Goal: Task Accomplishment & Management: Manage account settings

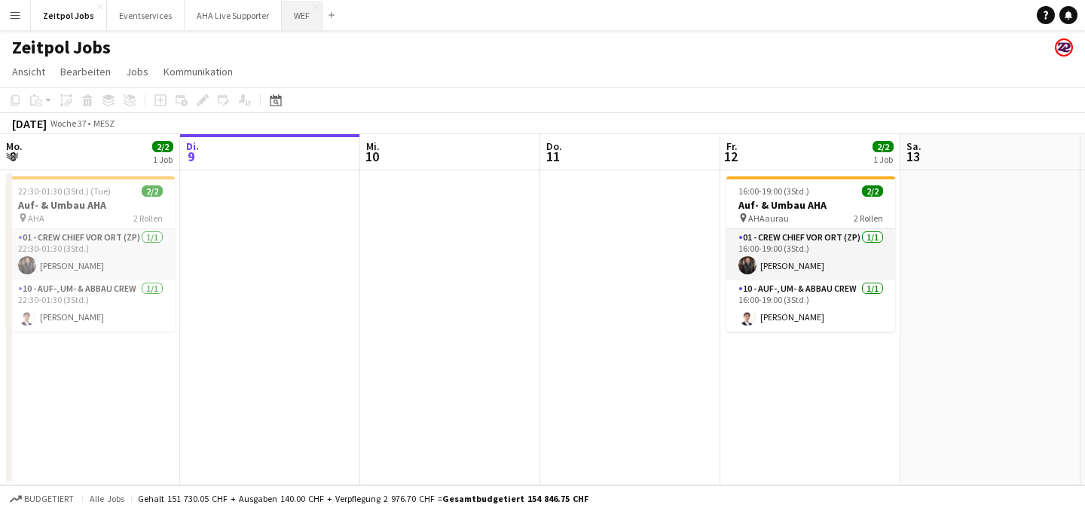
click at [289, 17] on button "WEF Schließen" at bounding box center [302, 15] width 41 height 29
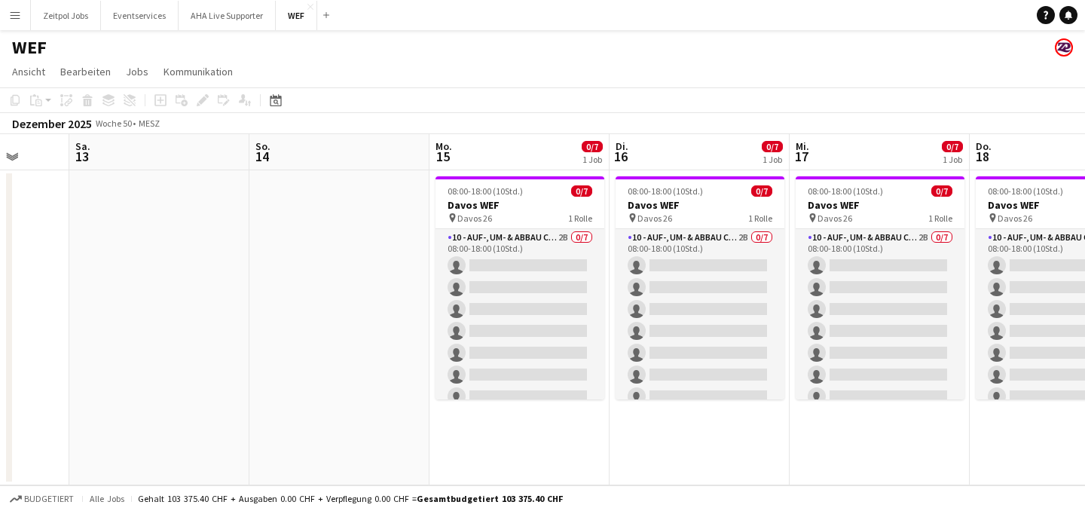
scroll to position [0, 374]
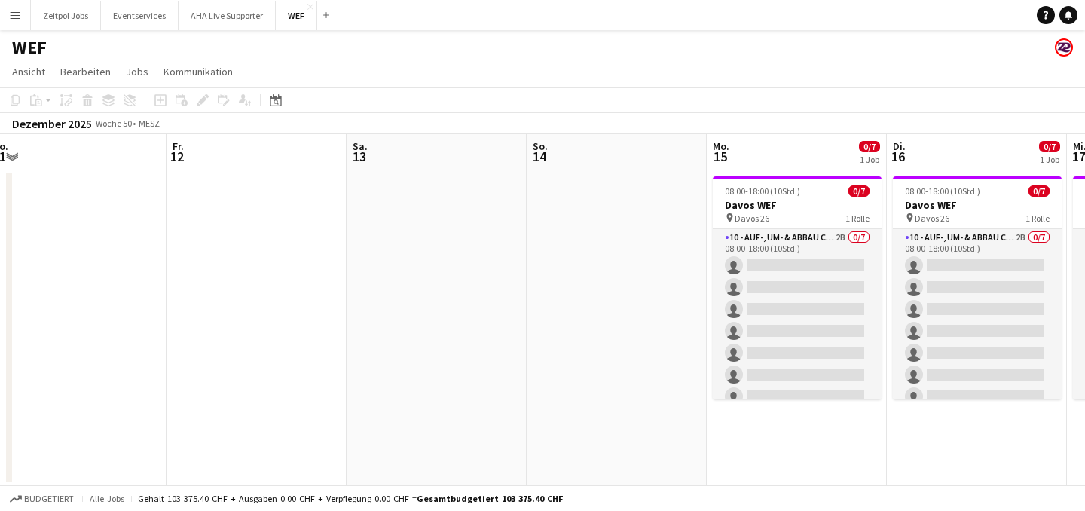
click at [14, 8] on button "Menü" at bounding box center [15, 15] width 30 height 30
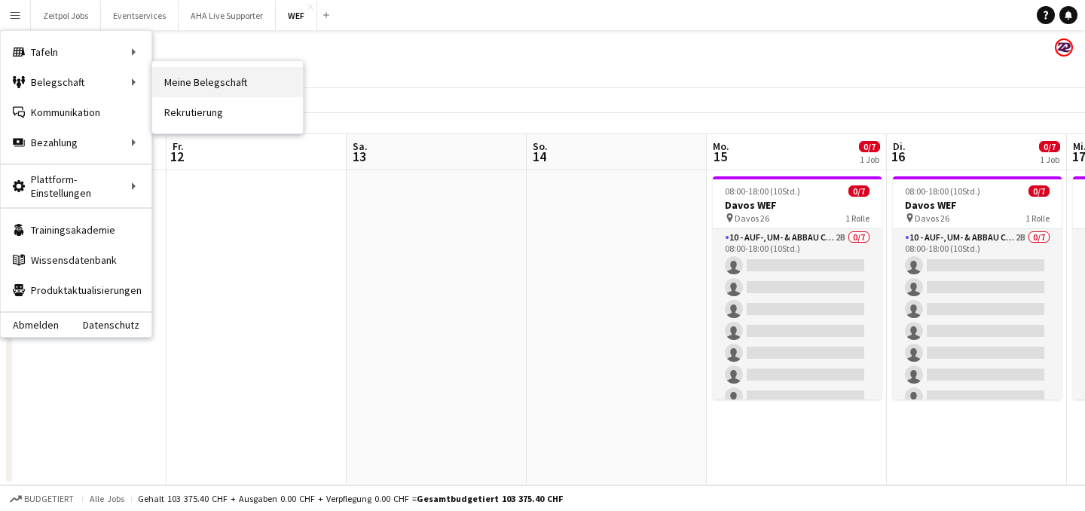
click at [211, 89] on link "Meine Belegschaft" at bounding box center [227, 82] width 151 height 30
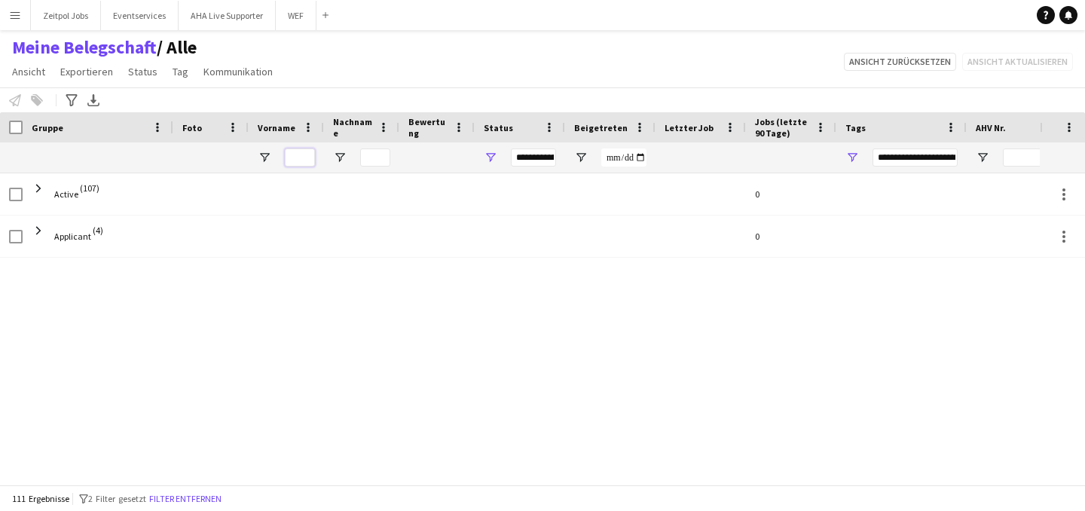
click at [299, 160] on input "Vorname Filtereingang" at bounding box center [300, 157] width 30 height 18
type input "***"
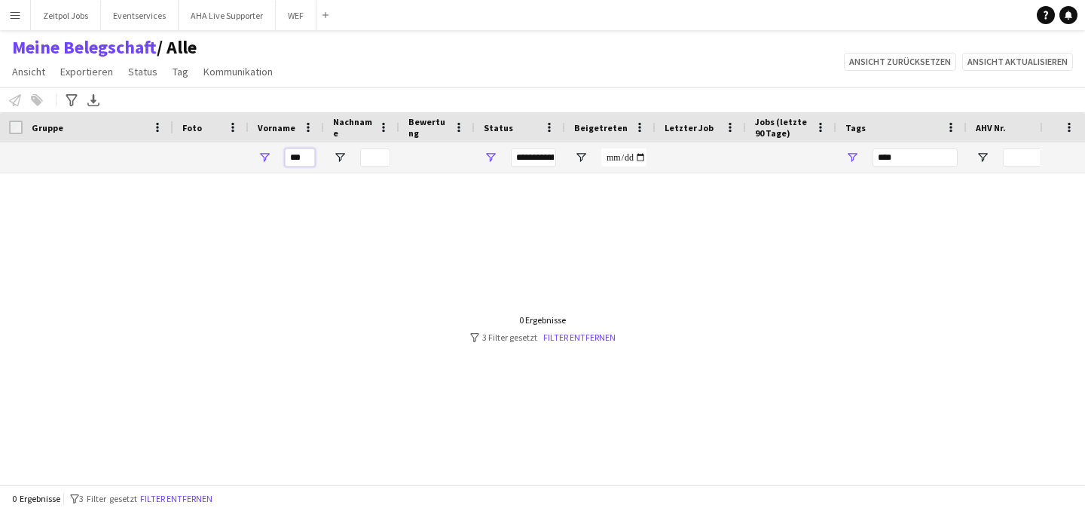
type input "**"
type input "**********"
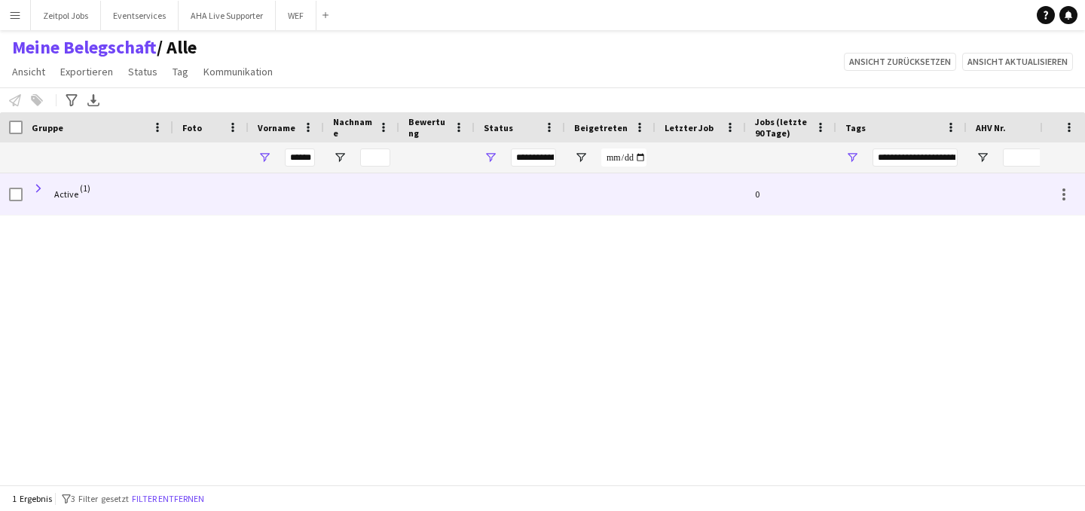
click at [42, 192] on span at bounding box center [39, 189] width 14 height 14
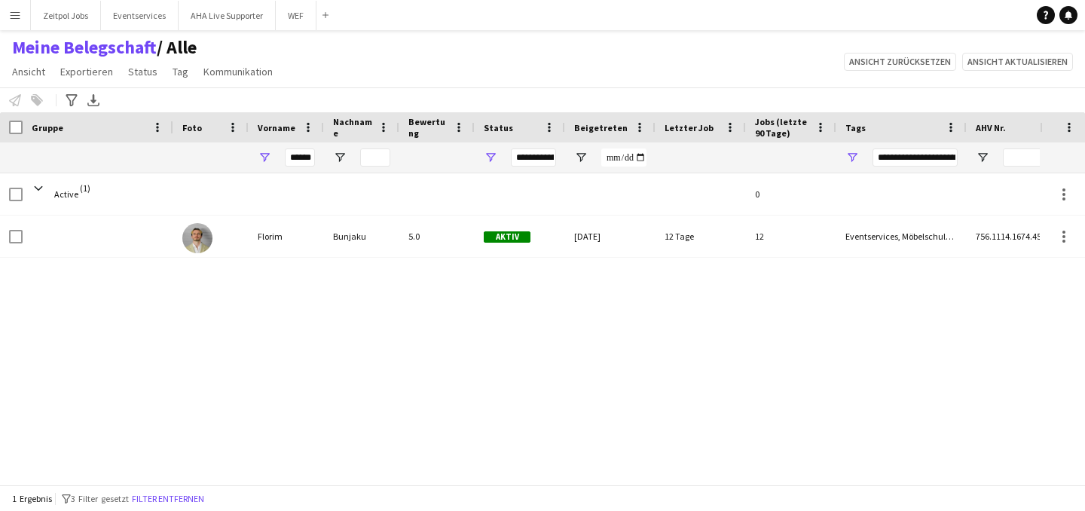
click at [328, 250] on div "Bunjaku" at bounding box center [361, 235] width 75 height 41
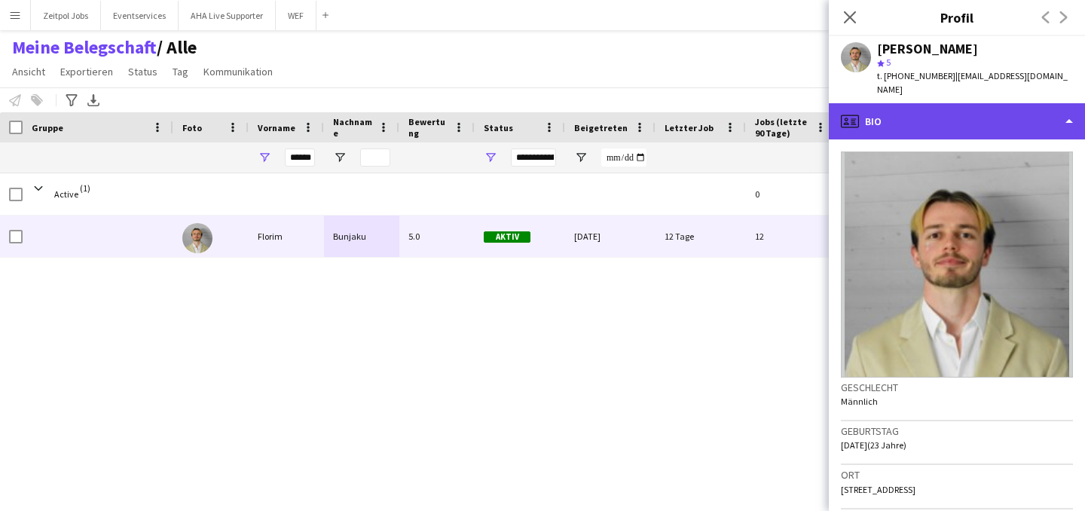
click at [1060, 110] on div "profile Bio" at bounding box center [957, 121] width 256 height 36
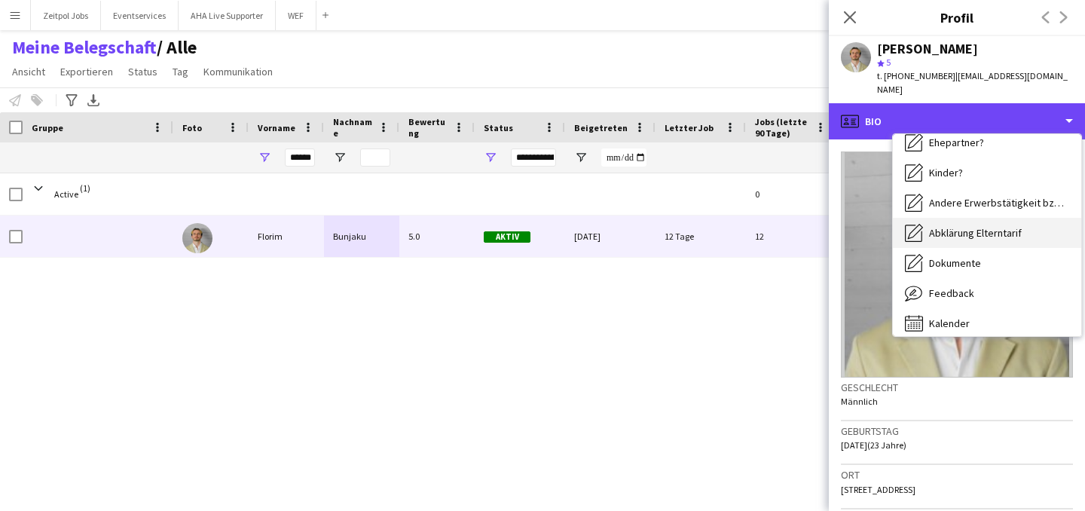
scroll to position [232, 0]
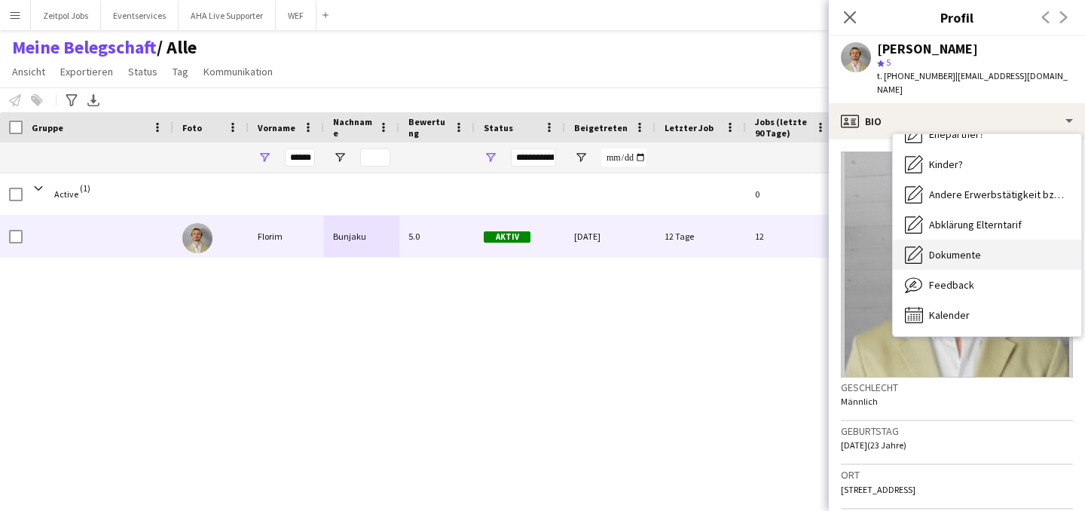
click at [953, 248] on span "Dokumente" at bounding box center [955, 255] width 52 height 14
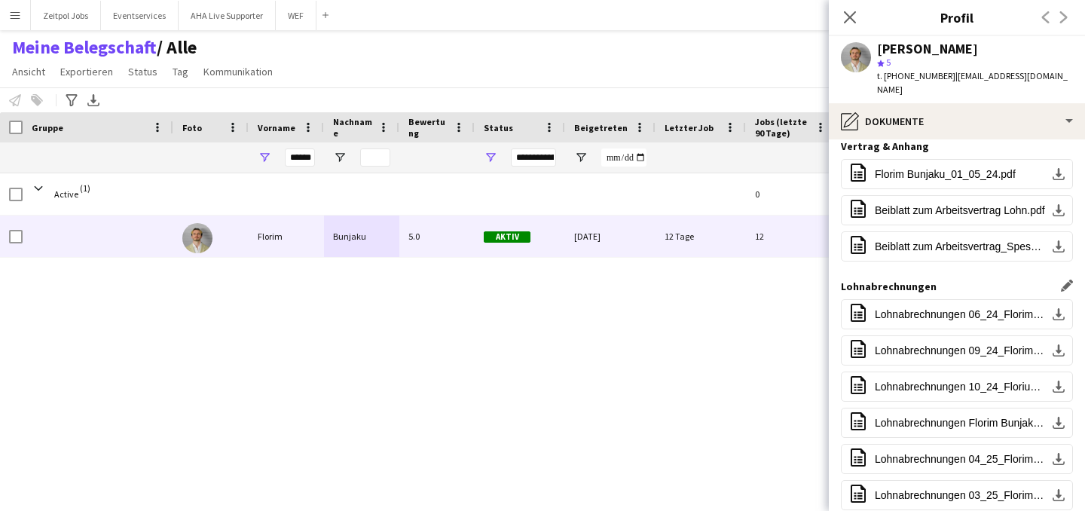
scroll to position [0, 0]
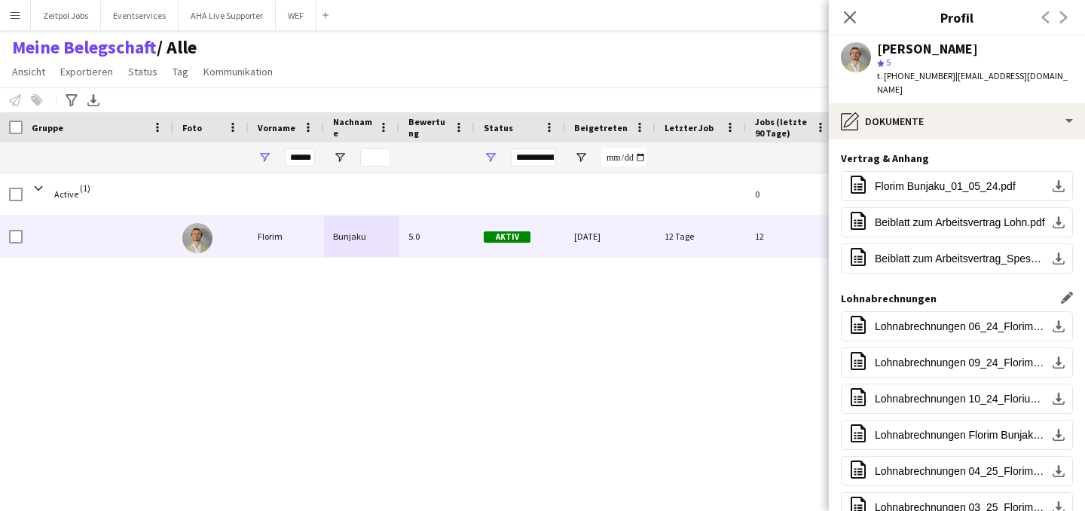
click at [1056, 292] on div "Lohnabrechnungen Dieses Feld bearbeiten" at bounding box center [957, 299] width 232 height 14
click at [1061, 292] on app-icon "Dieses Feld bearbeiten" at bounding box center [1067, 298] width 12 height 12
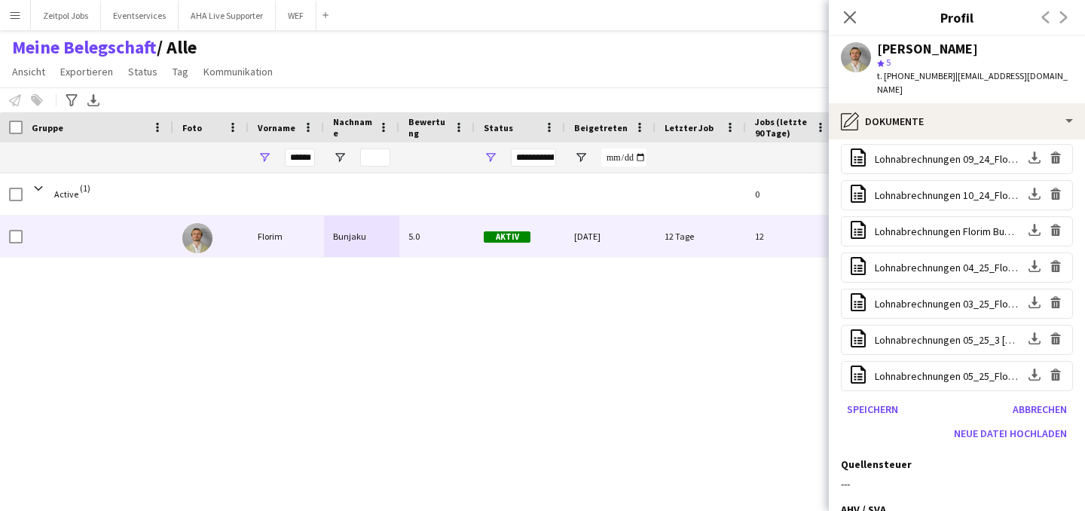
scroll to position [315, 0]
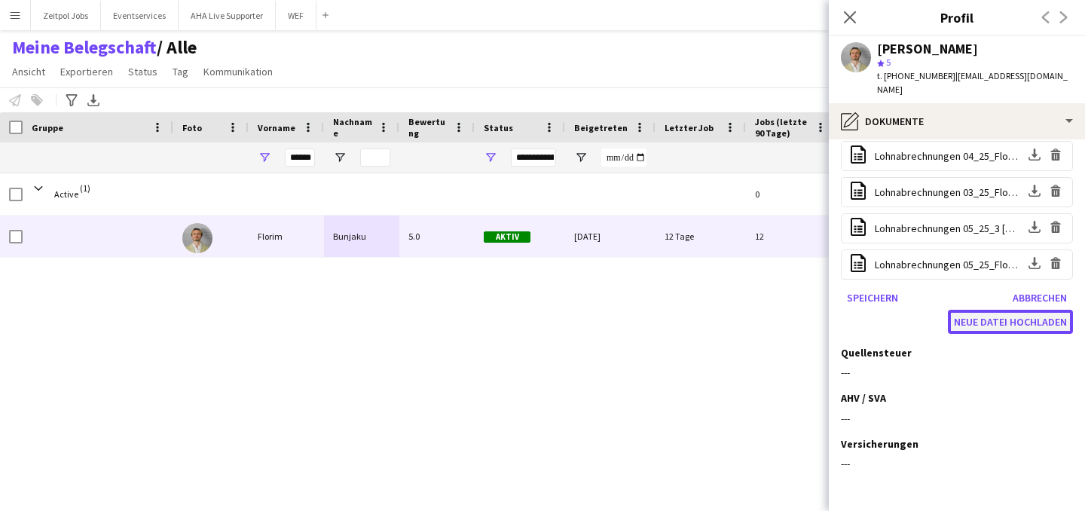
click at [985, 310] on button "Neue Datei hochladen" at bounding box center [1010, 322] width 125 height 24
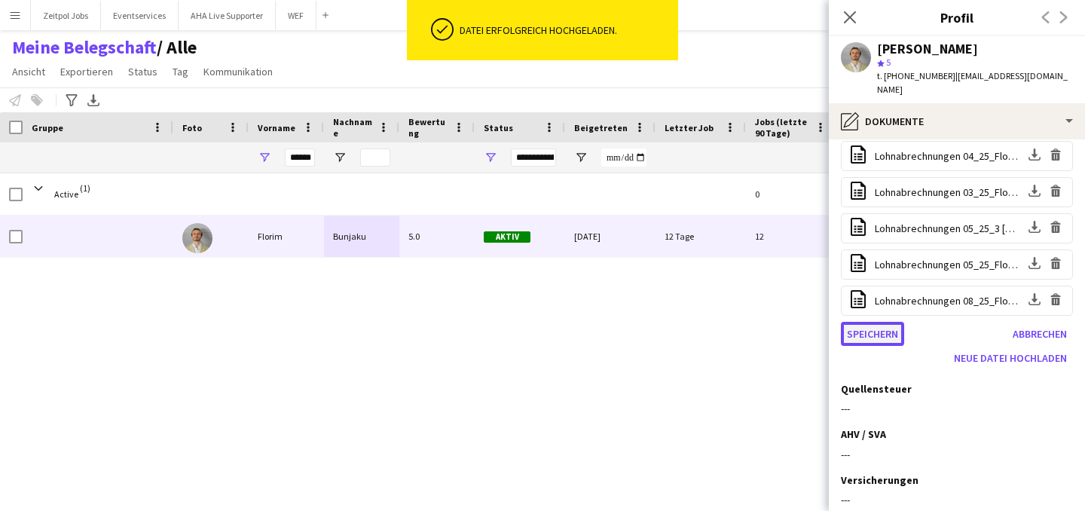
click at [861, 322] on button "Speichern" at bounding box center [872, 334] width 63 height 24
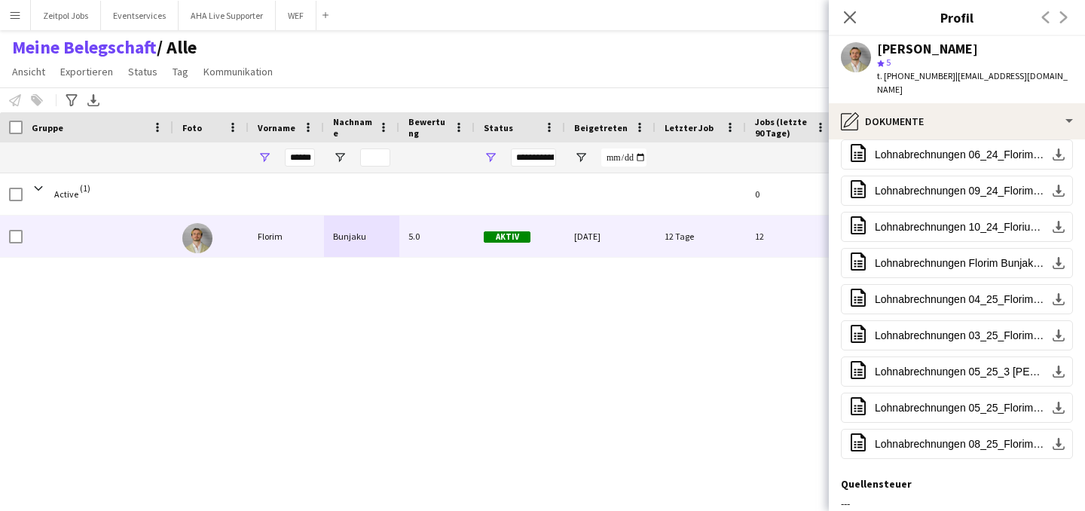
scroll to position [152, 0]
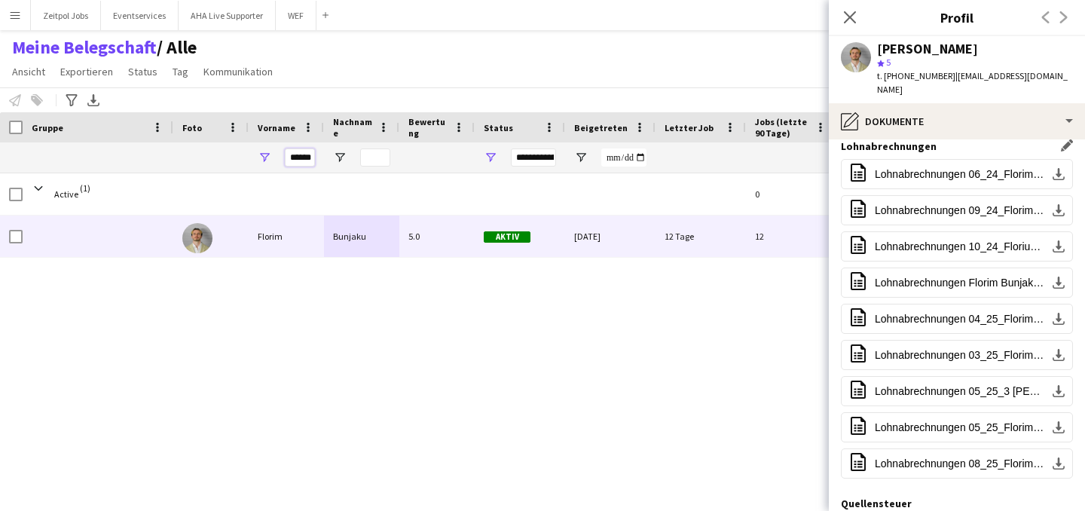
click at [292, 157] on input "******" at bounding box center [300, 157] width 30 height 18
drag, startPoint x: 291, startPoint y: 157, endPoint x: 322, endPoint y: 155, distance: 31.0
click at [322, 155] on div "******" at bounding box center [286, 157] width 75 height 30
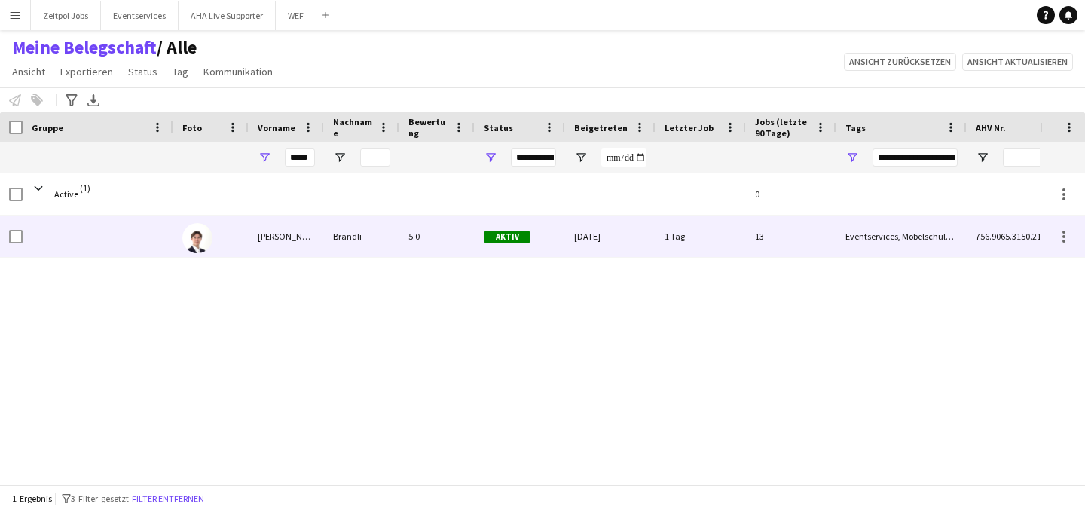
click at [282, 254] on div "[PERSON_NAME]" at bounding box center [286, 235] width 75 height 41
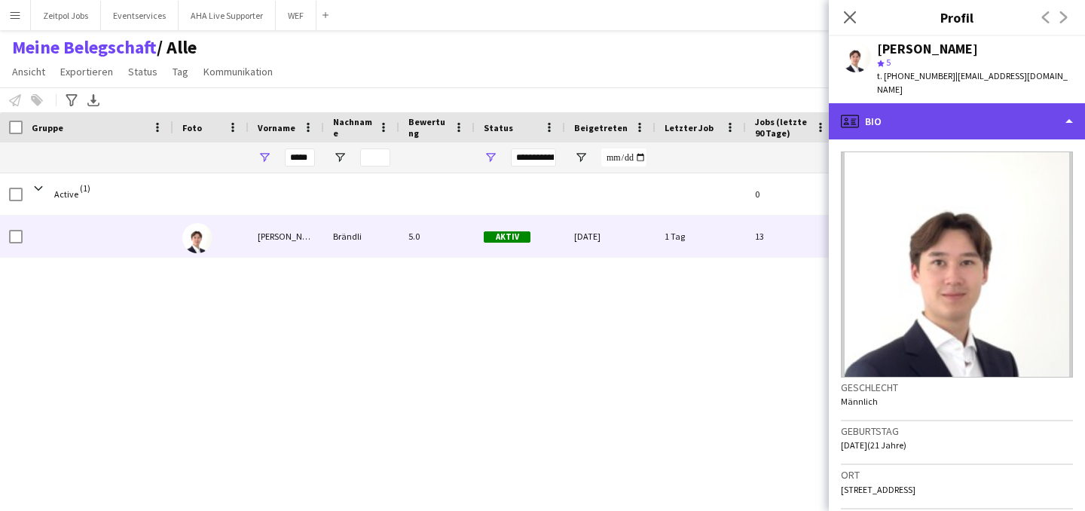
click at [1068, 103] on div "profile Bio" at bounding box center [957, 121] width 256 height 36
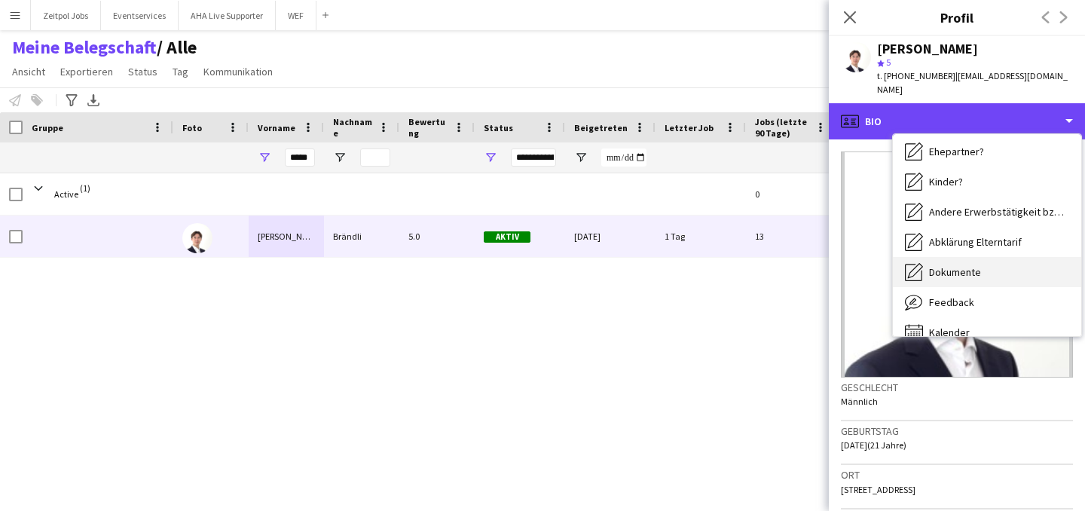
scroll to position [217, 0]
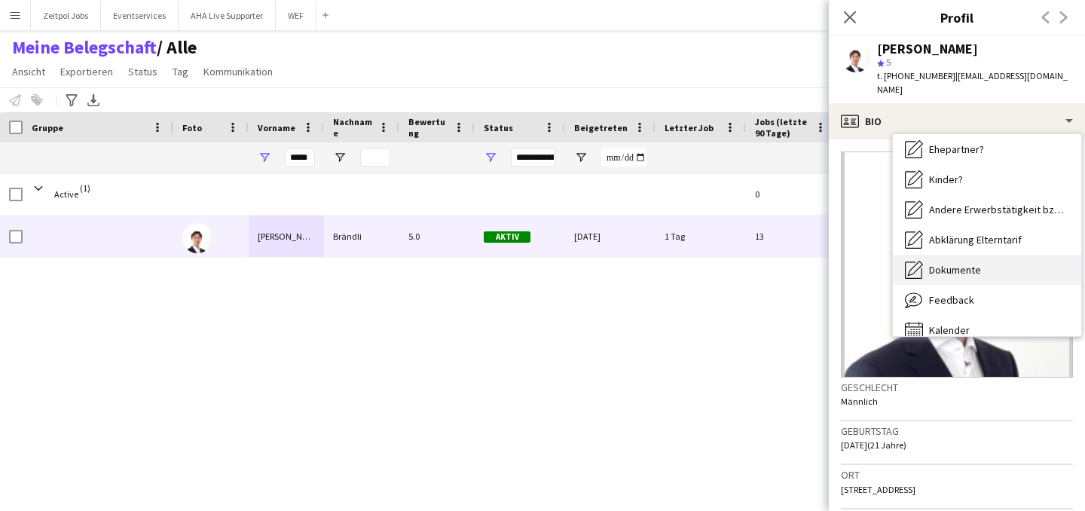
click at [973, 255] on div "Dokumente Dokumente" at bounding box center [987, 270] width 188 height 30
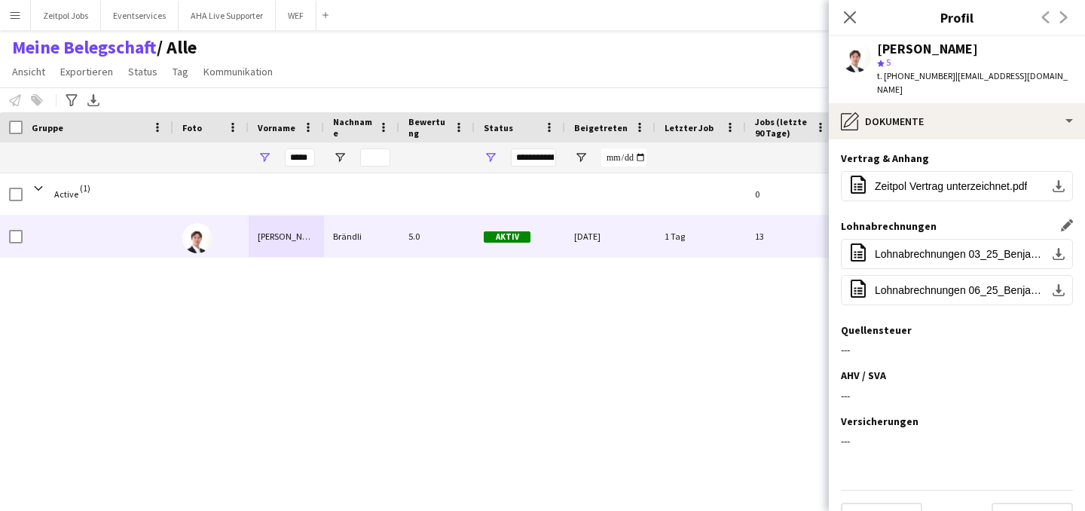
click at [1061, 219] on app-icon "Dieses Feld bearbeiten" at bounding box center [1067, 225] width 12 height 12
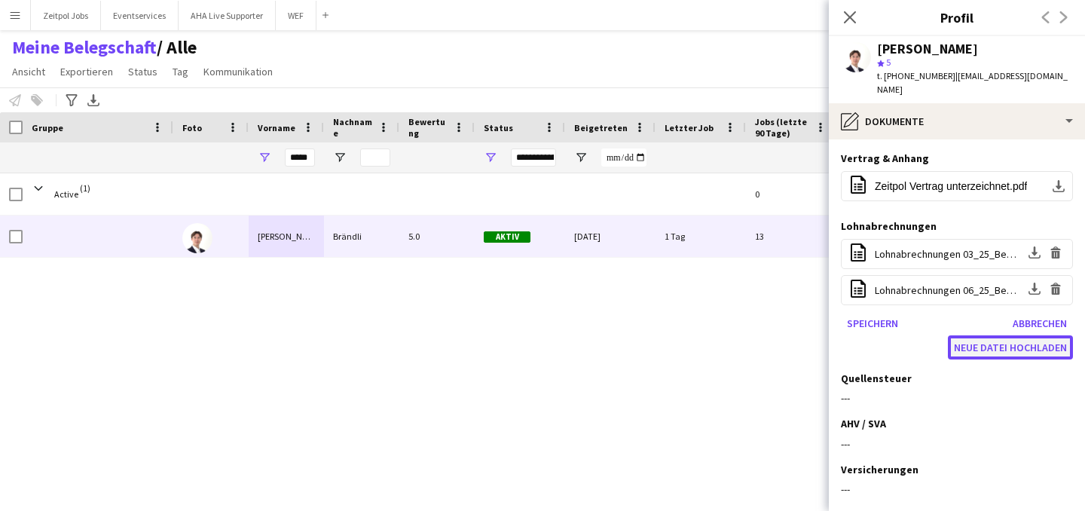
click at [966, 335] on button "Neue Datei hochladen" at bounding box center [1010, 347] width 125 height 24
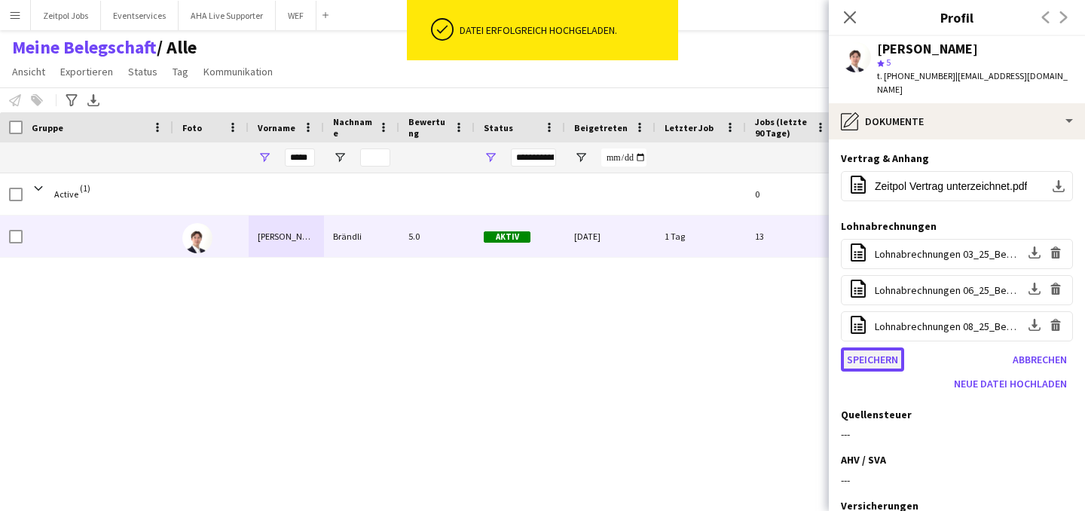
click at [885, 347] on button "Speichern" at bounding box center [872, 359] width 63 height 24
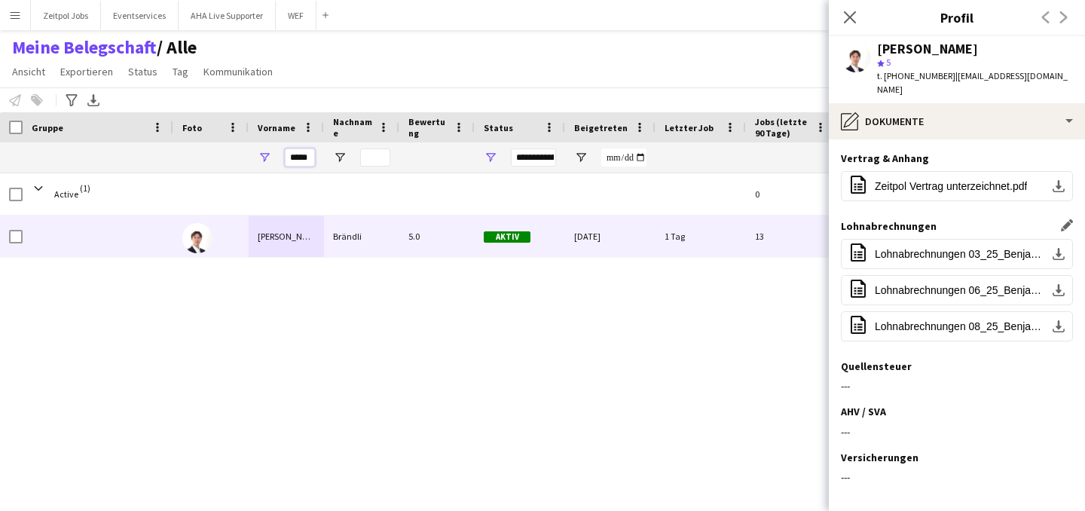
drag, startPoint x: 290, startPoint y: 158, endPoint x: 300, endPoint y: 157, distance: 9.8
click at [300, 157] on input "*****" at bounding box center [300, 157] width 30 height 18
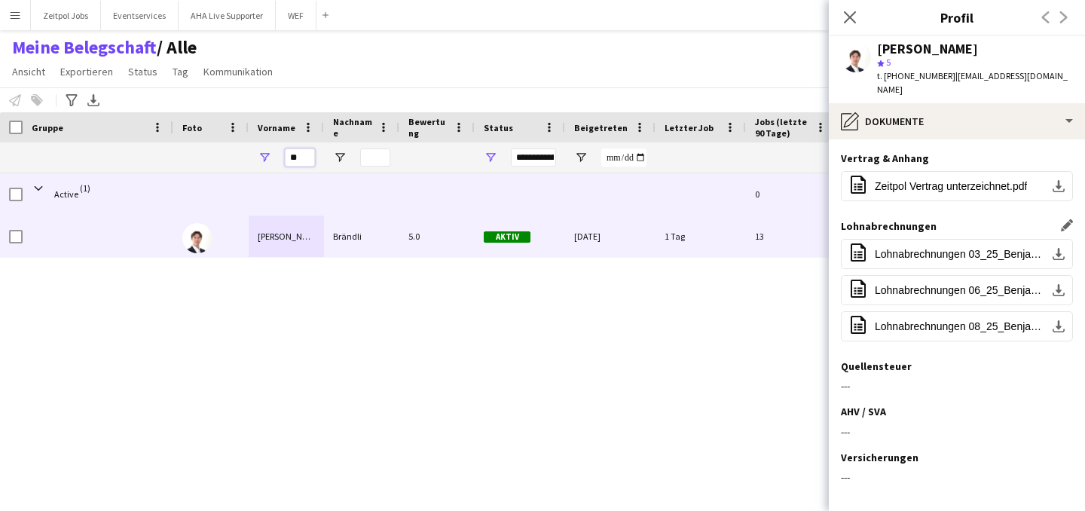
type input "*"
type input "*******"
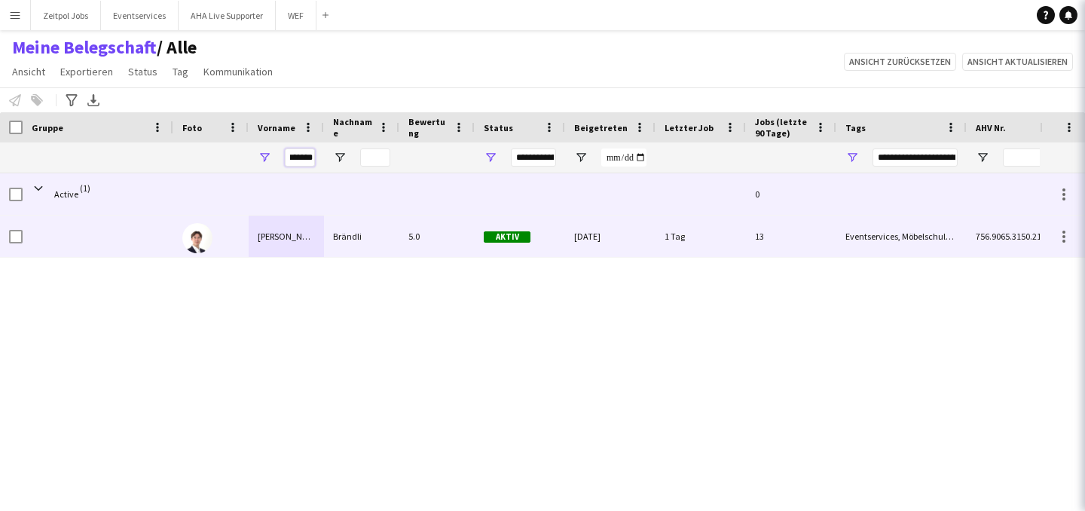
type input "***"
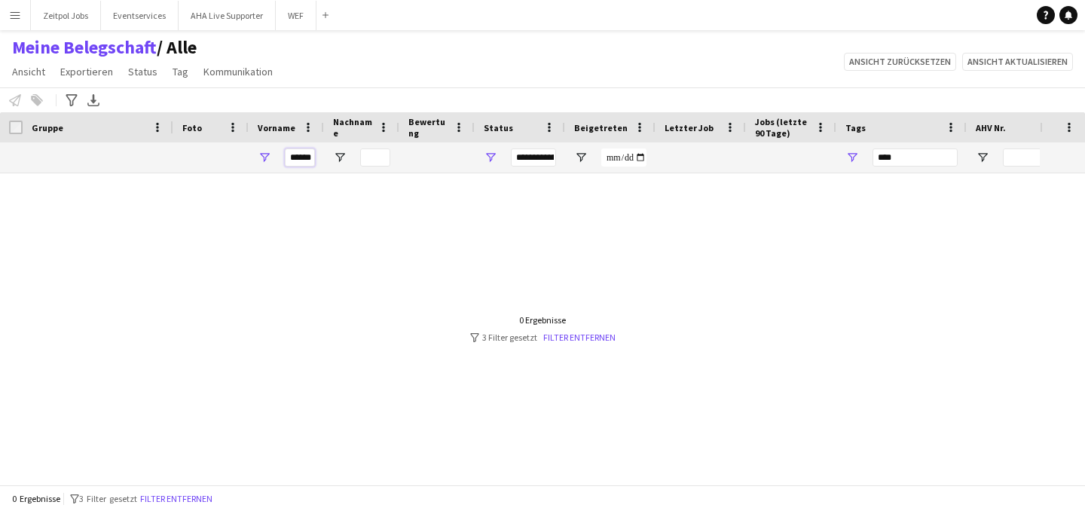
type input "*****"
type input "**********"
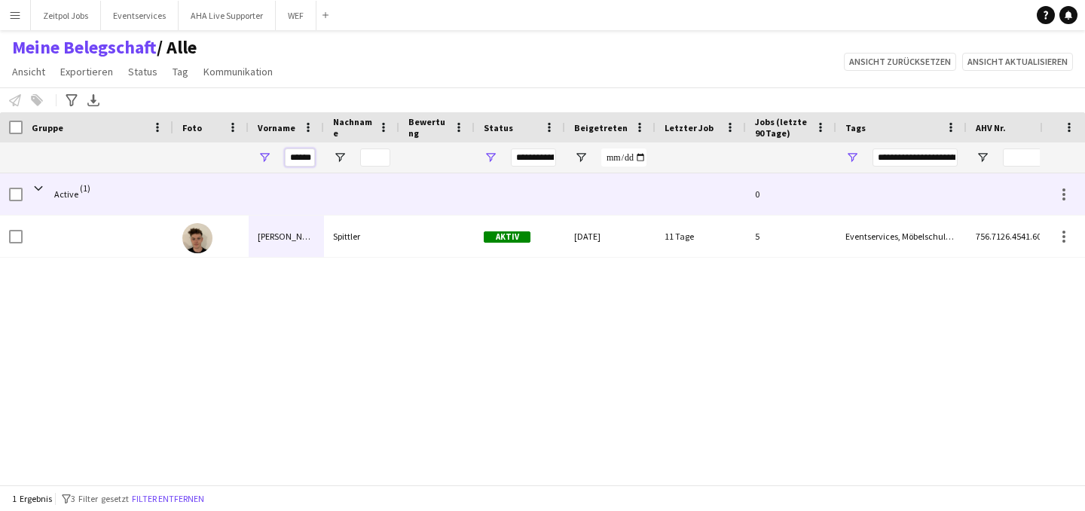
scroll to position [0, 7]
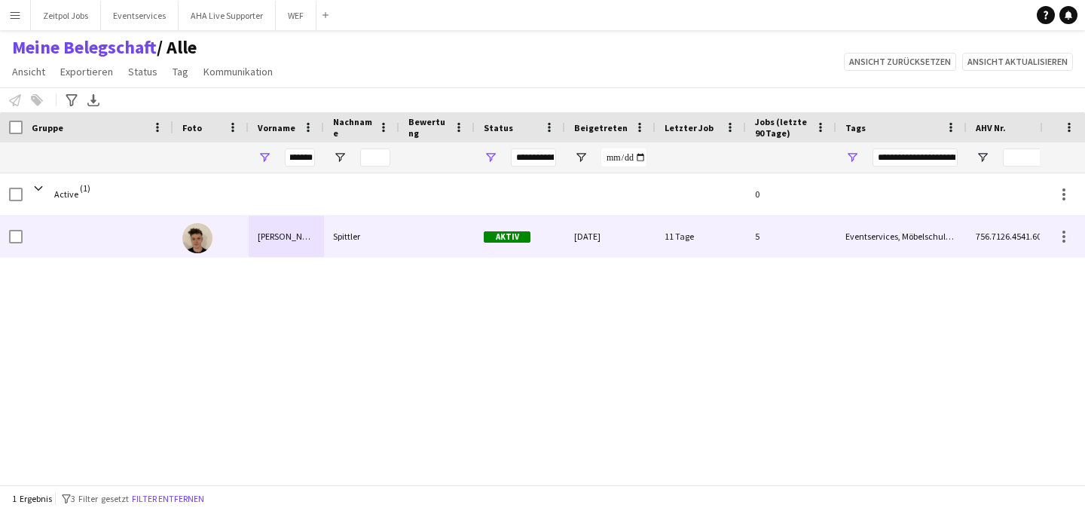
click at [289, 229] on div "[PERSON_NAME]" at bounding box center [286, 235] width 75 height 41
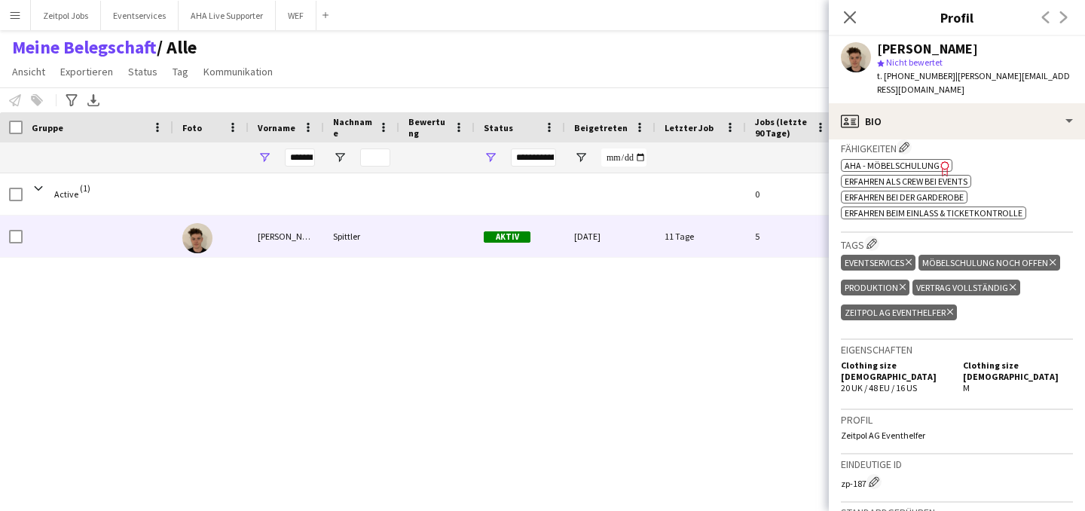
scroll to position [292, 0]
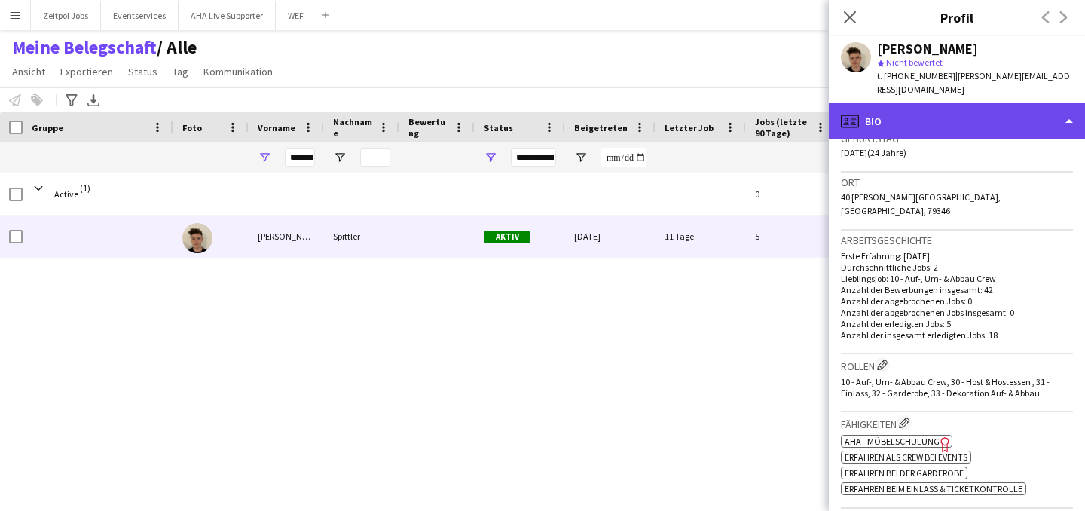
click at [1000, 105] on div "profile Bio" at bounding box center [957, 121] width 256 height 36
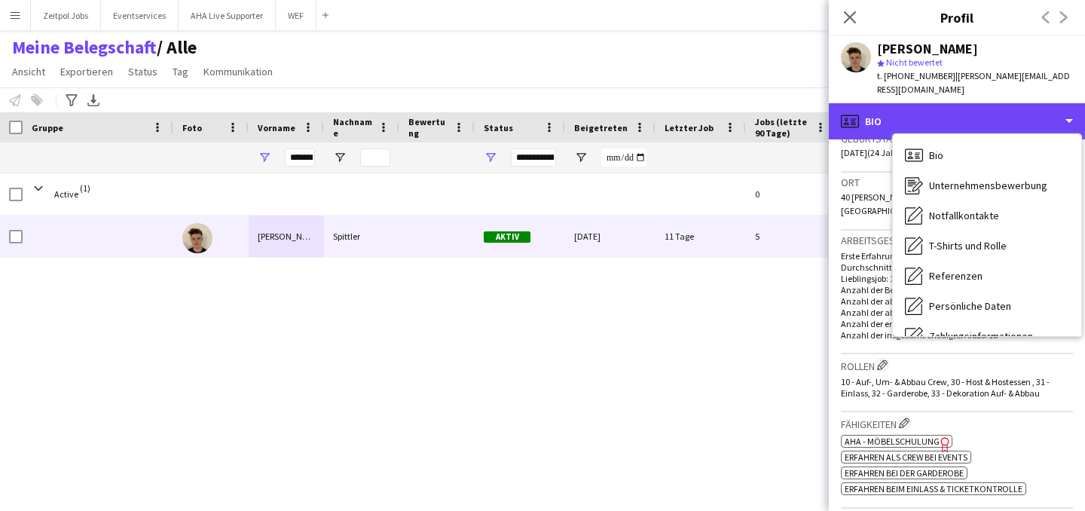
scroll to position [232, 0]
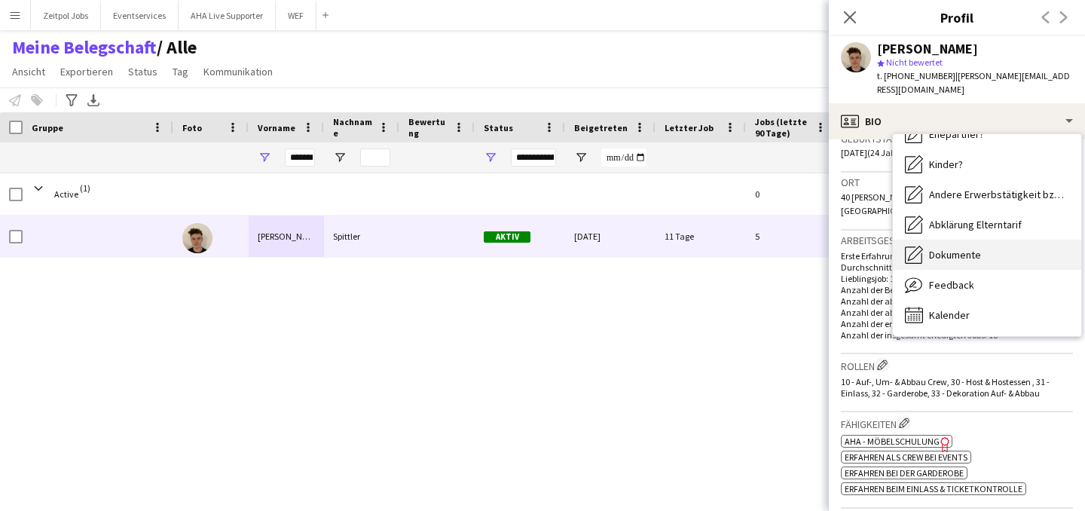
click at [941, 248] on span "Dokumente" at bounding box center [955, 255] width 52 height 14
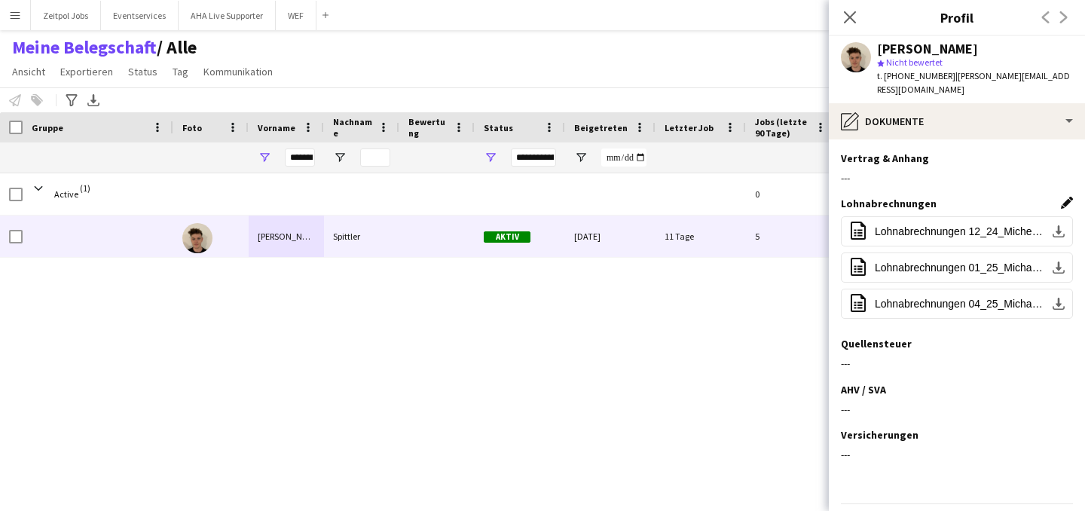
click at [1061, 197] on app-icon "Dieses Feld bearbeiten" at bounding box center [1067, 203] width 12 height 12
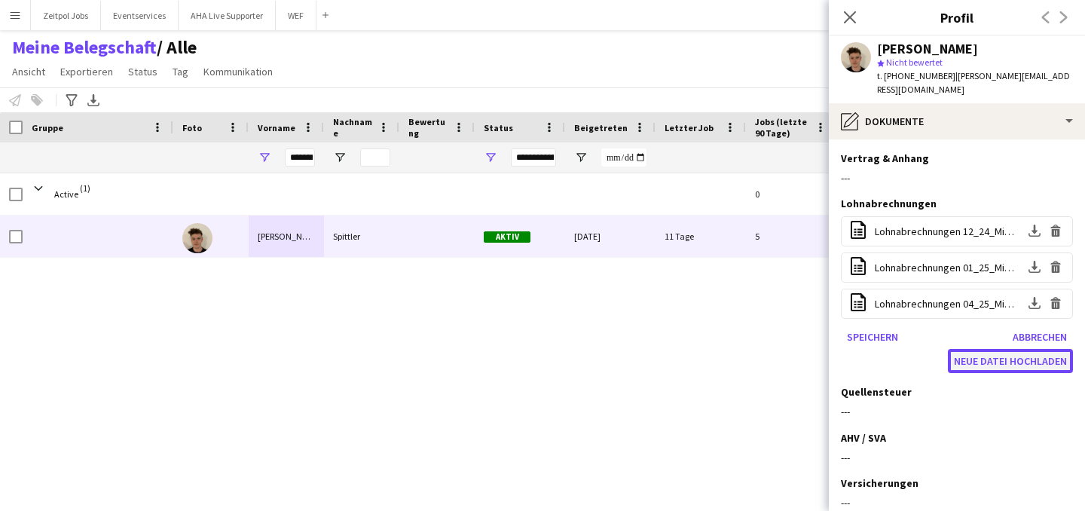
click at [985, 350] on button "Neue Datei hochladen" at bounding box center [1010, 361] width 125 height 24
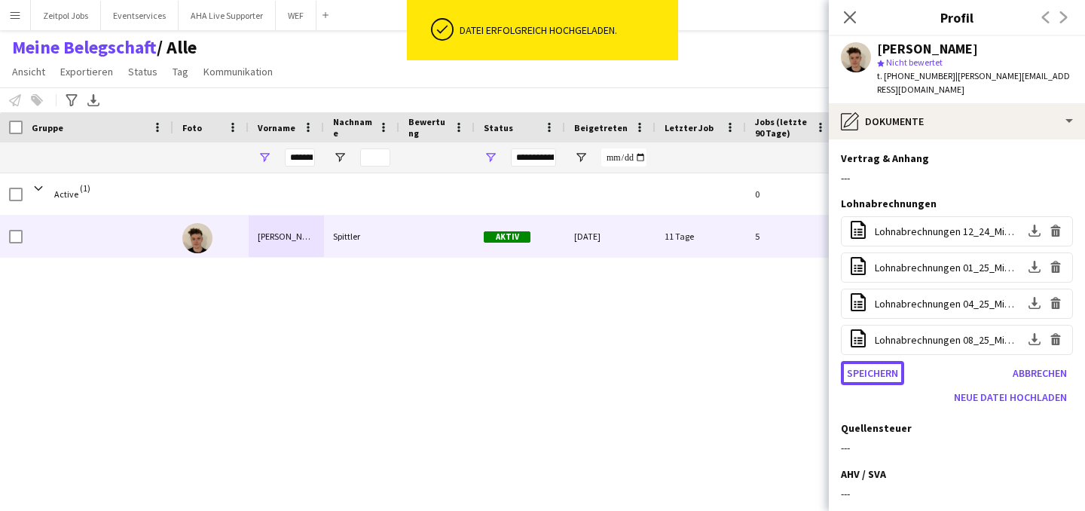
drag, startPoint x: 882, startPoint y: 360, endPoint x: 875, endPoint y: 356, distance: 7.8
click at [882, 361] on button "Speichern" at bounding box center [872, 373] width 63 height 24
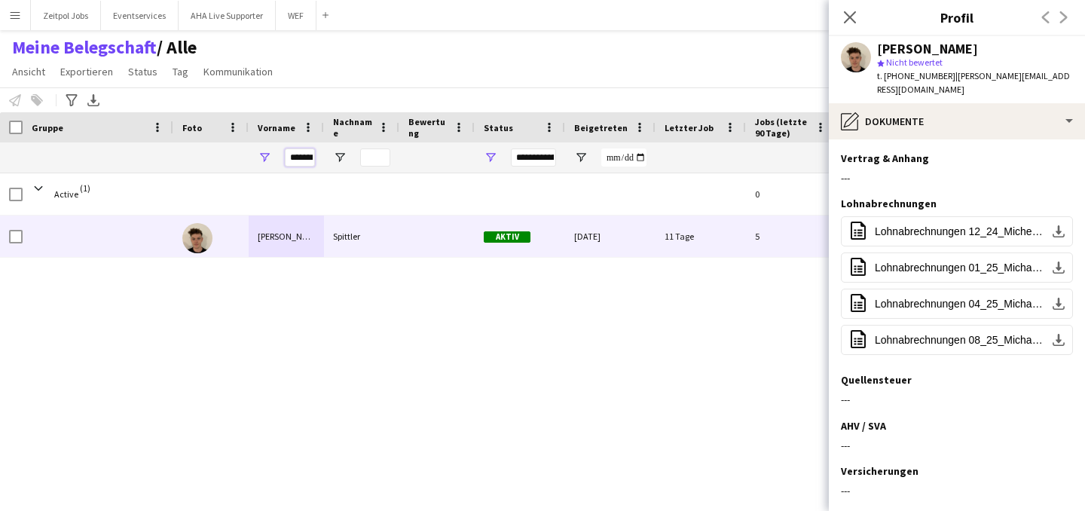
click at [294, 154] on input "*******" at bounding box center [300, 157] width 30 height 18
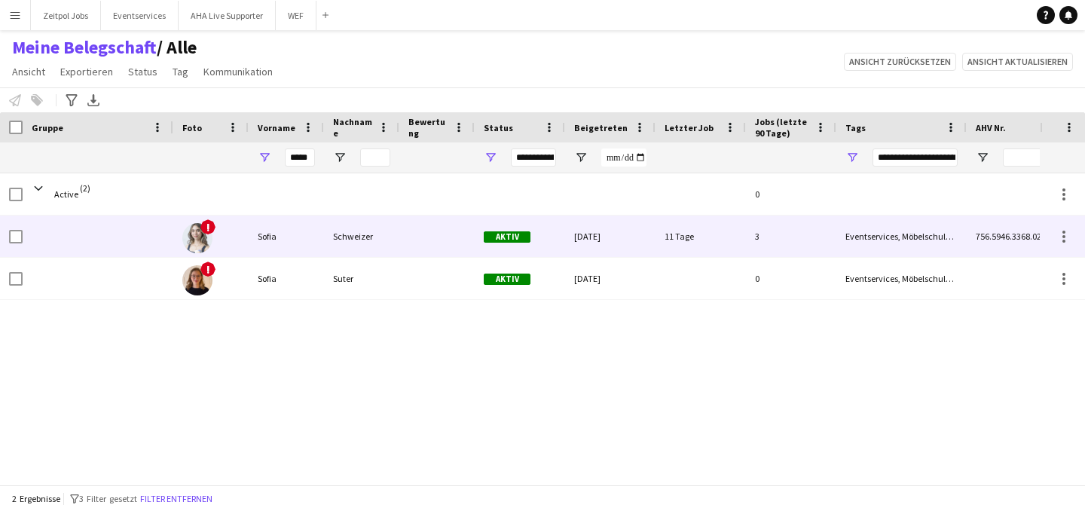
click at [271, 231] on div "Sofia" at bounding box center [286, 235] width 75 height 41
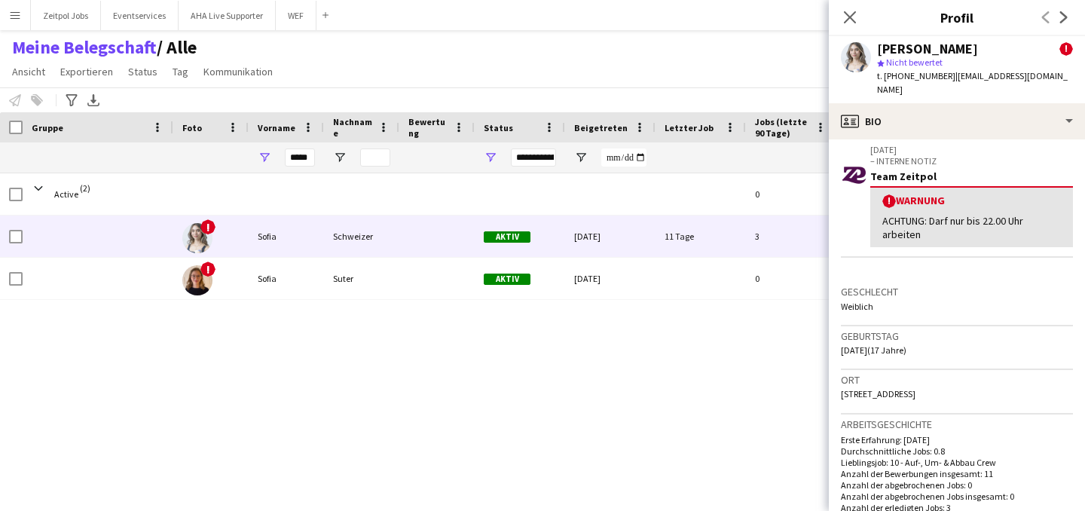
scroll to position [234, 0]
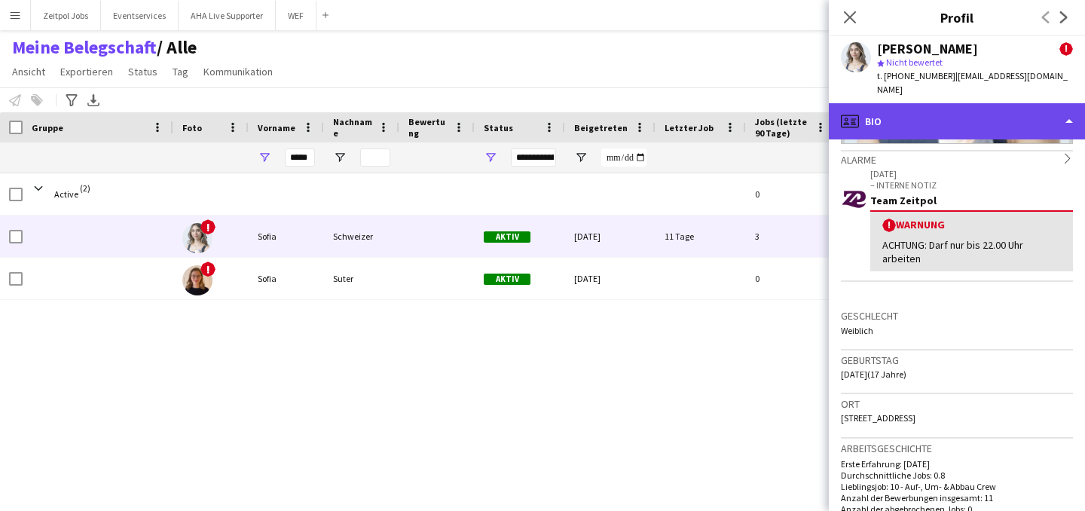
click at [1067, 107] on div "profile Bio" at bounding box center [957, 121] width 256 height 36
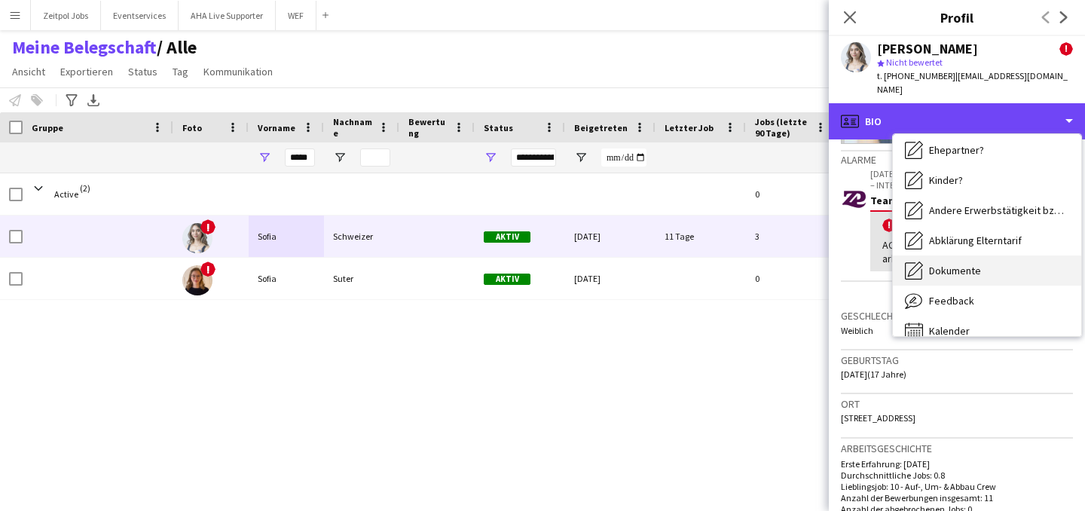
scroll to position [217, 0]
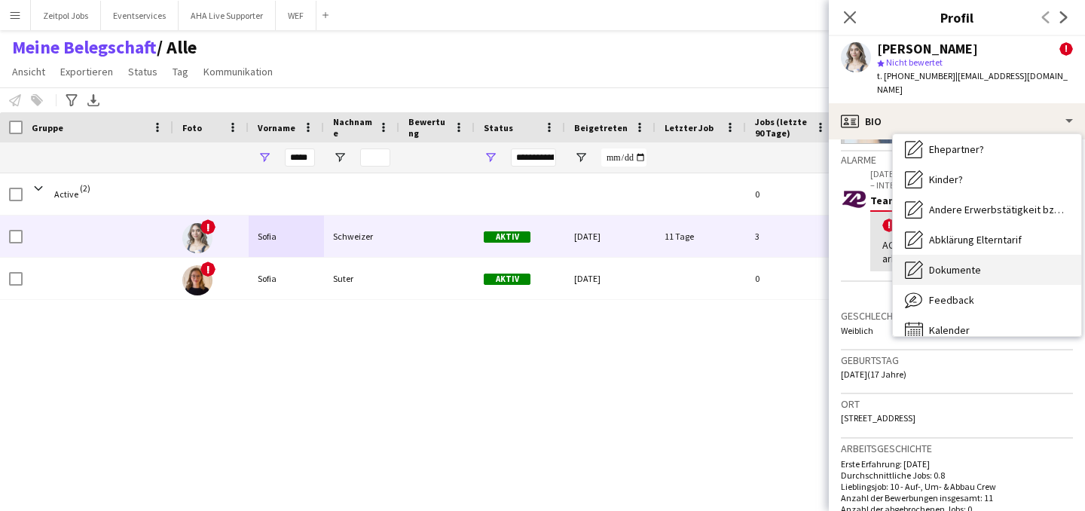
click at [954, 263] on span "Dokumente" at bounding box center [955, 270] width 52 height 14
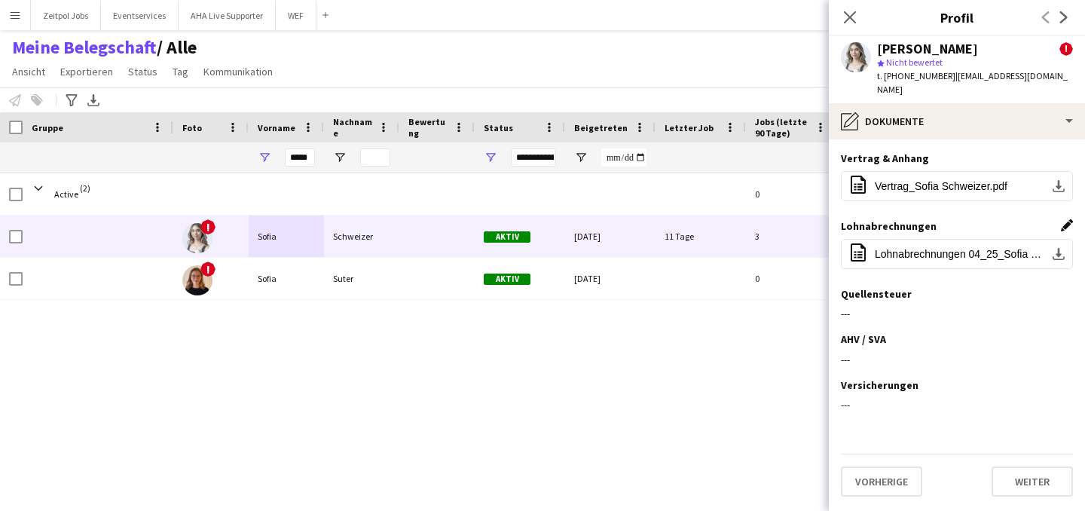
click at [1064, 219] on app-icon "Dieses Feld bearbeiten" at bounding box center [1067, 225] width 12 height 12
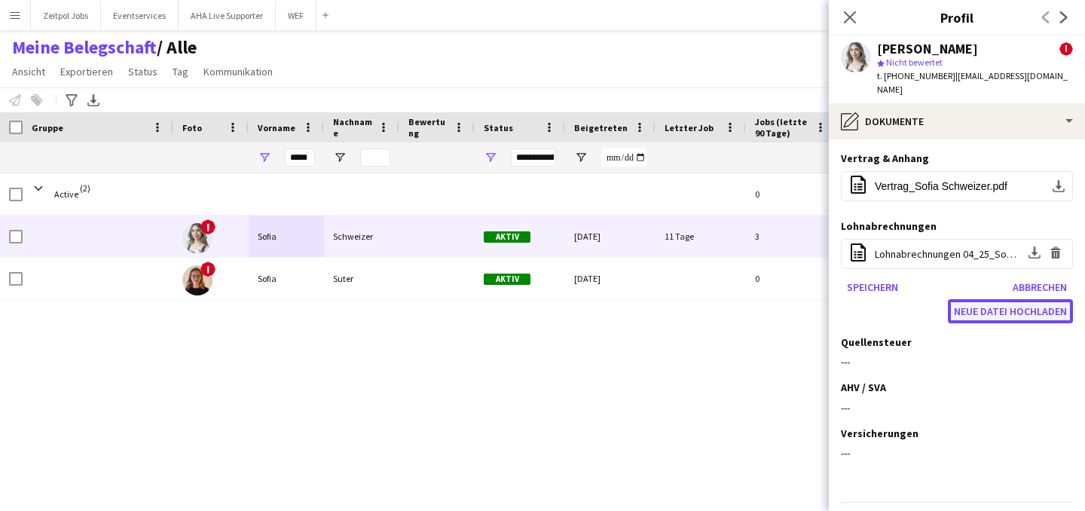
click at [965, 299] on button "Neue Datei hochladen" at bounding box center [1010, 311] width 125 height 24
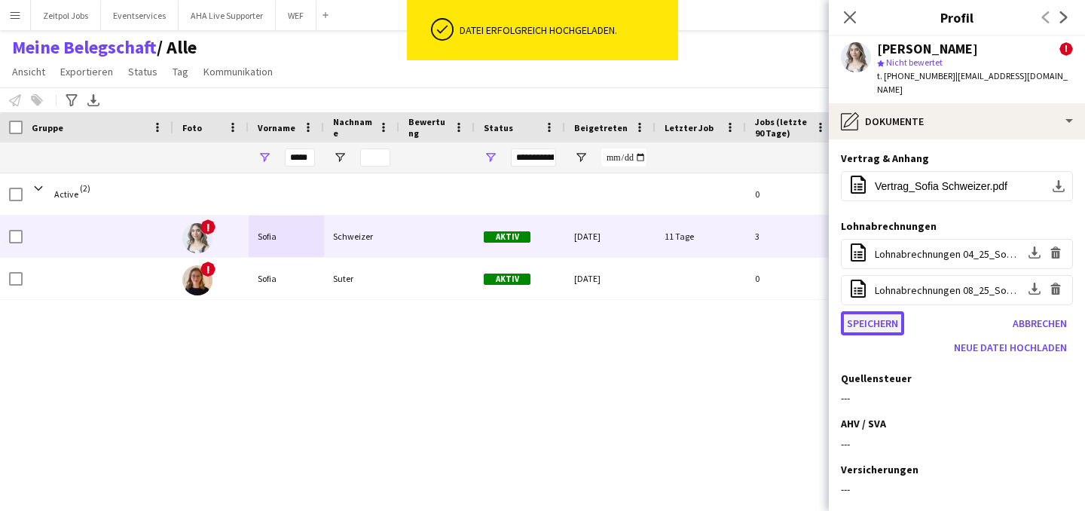
click at [878, 313] on button "Speichern" at bounding box center [872, 323] width 63 height 24
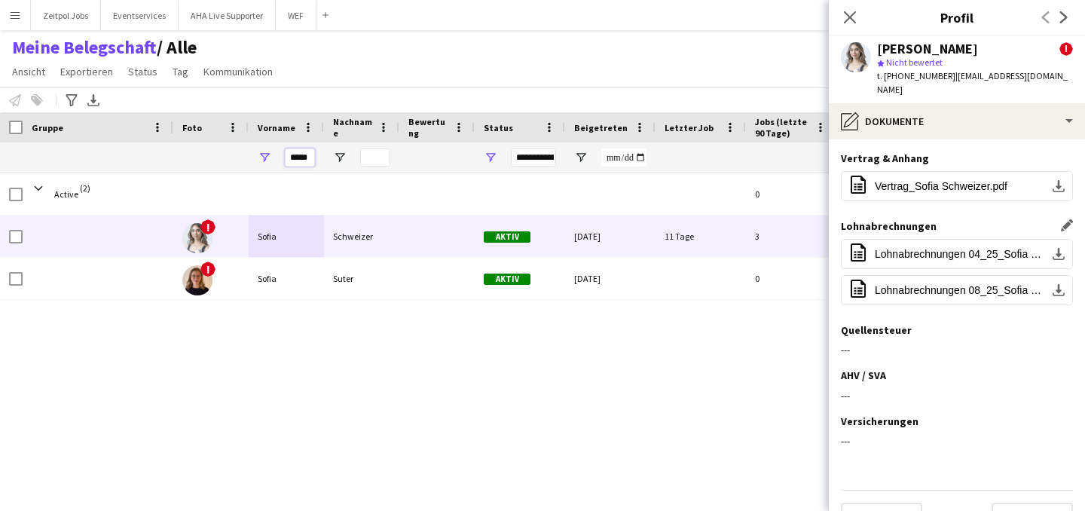
click at [310, 156] on input "*****" at bounding box center [300, 157] width 30 height 18
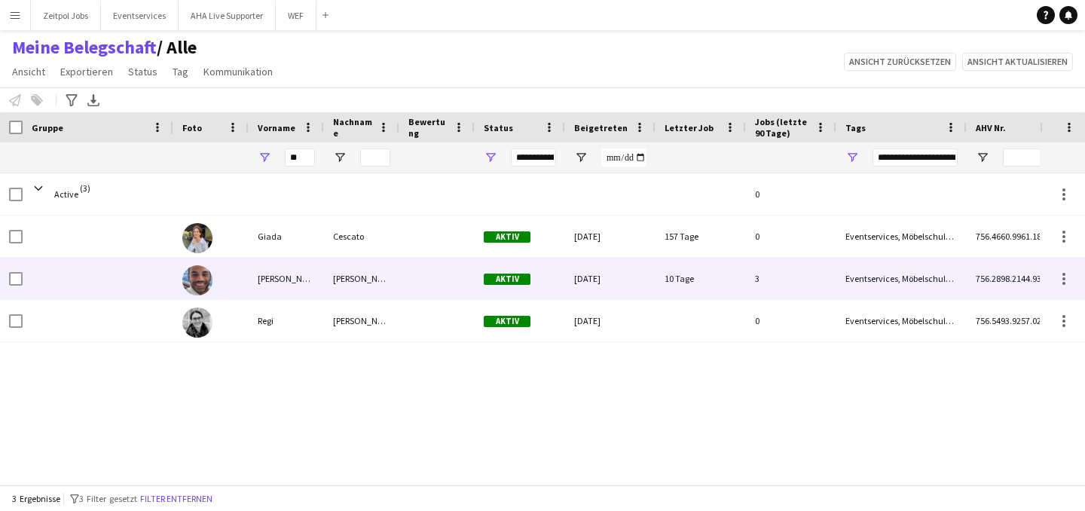
click at [283, 289] on div "[PERSON_NAME]" at bounding box center [286, 278] width 75 height 41
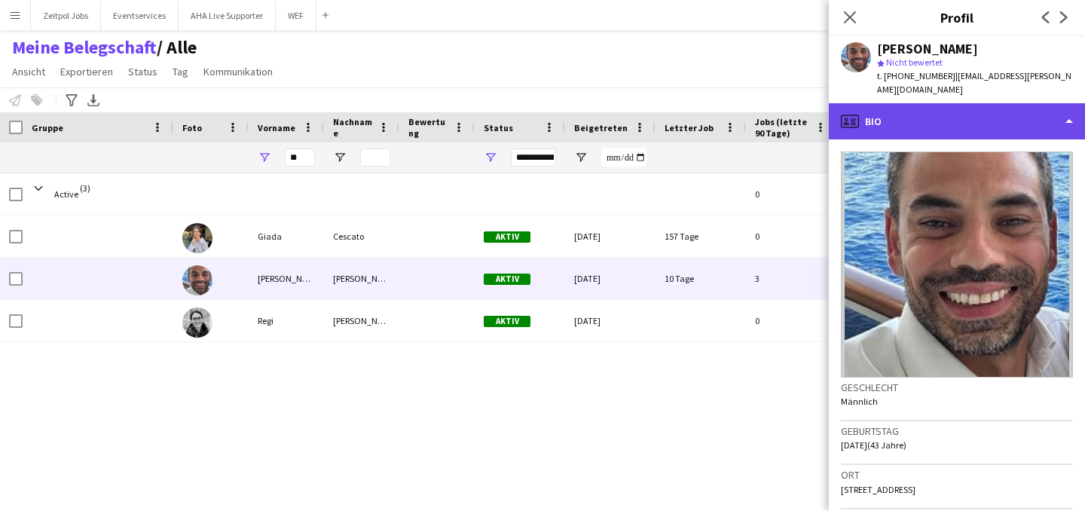
click at [1067, 111] on div "profile Bio" at bounding box center [957, 121] width 256 height 36
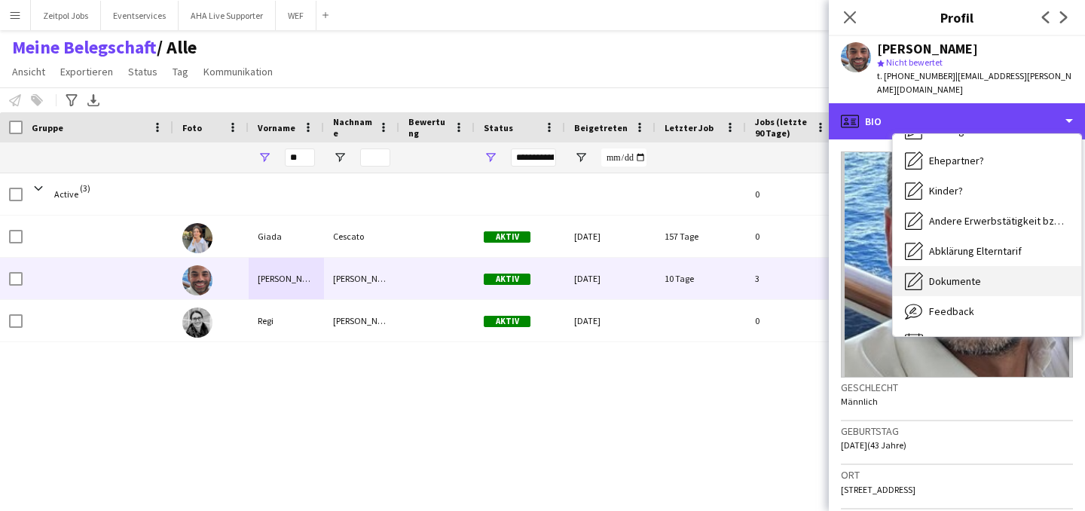
scroll to position [205, 0]
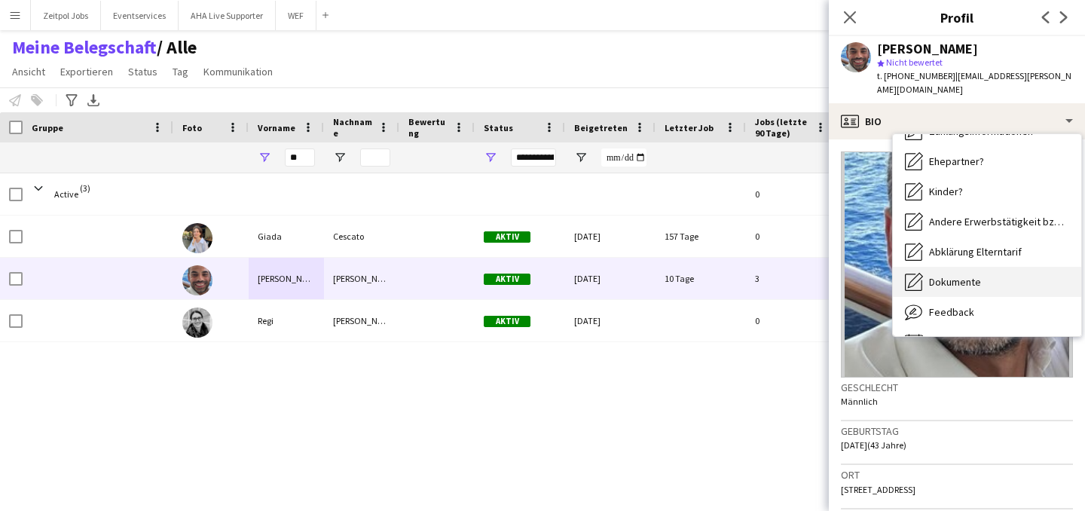
click at [955, 267] on div "Dokumente Dokumente" at bounding box center [987, 282] width 188 height 30
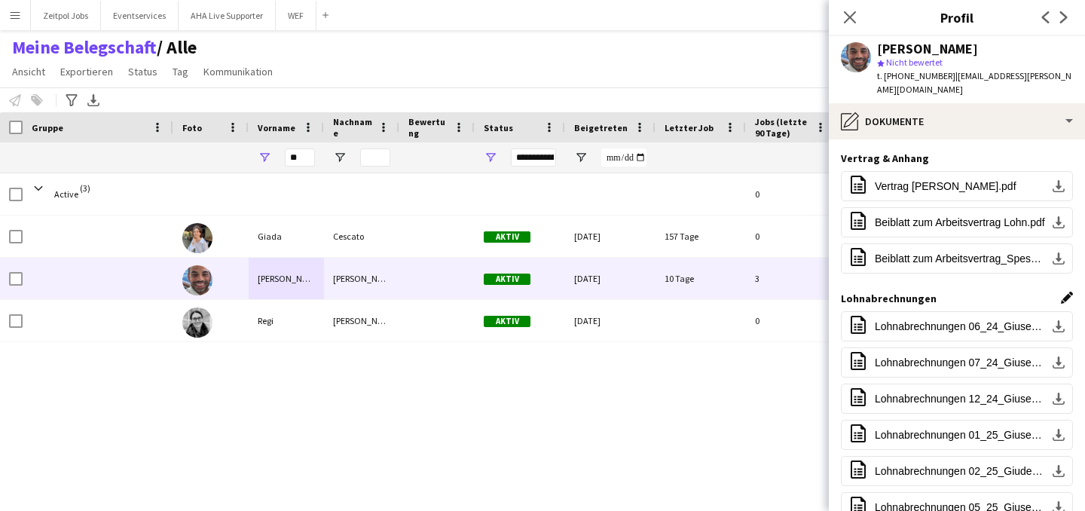
click at [1061, 292] on app-icon "Dieses Feld bearbeiten" at bounding box center [1067, 298] width 12 height 12
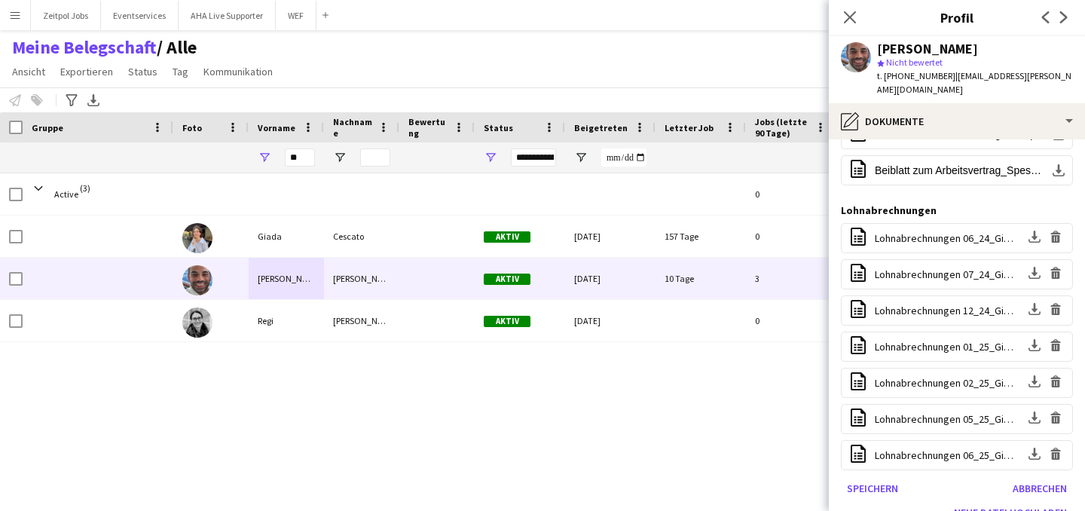
scroll to position [322, 0]
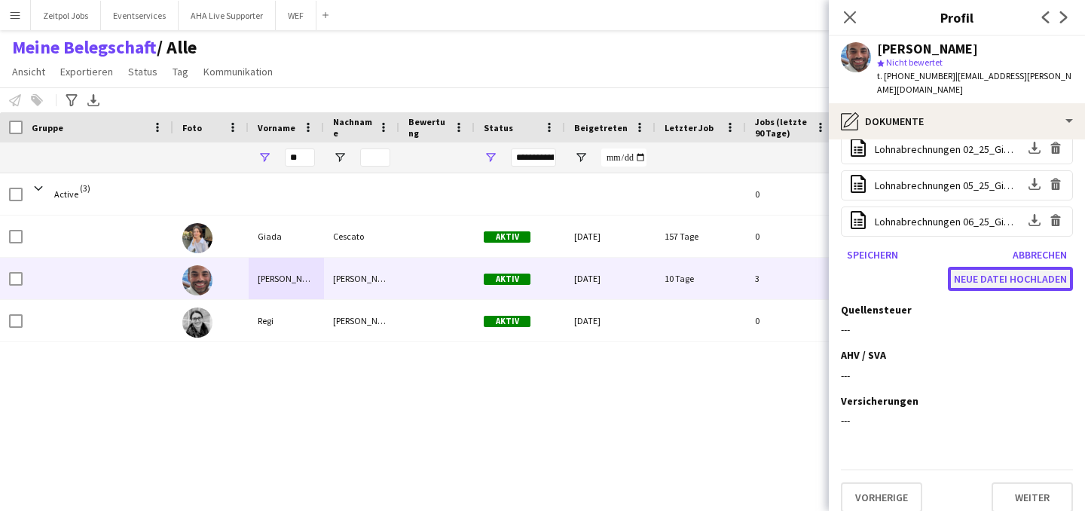
click at [987, 267] on button "Neue Datei hochladen" at bounding box center [1010, 279] width 125 height 24
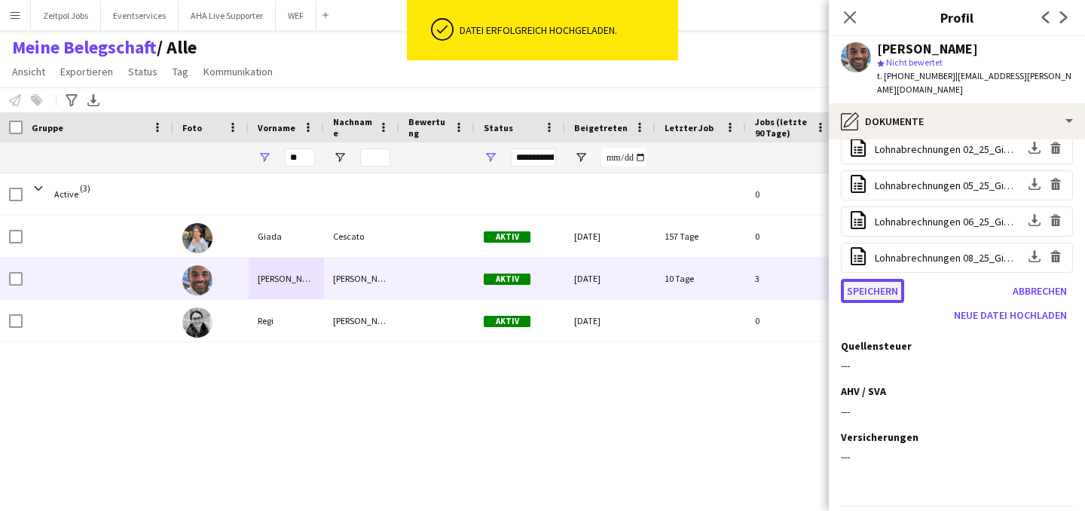
click at [884, 279] on button "Speichern" at bounding box center [872, 291] width 63 height 24
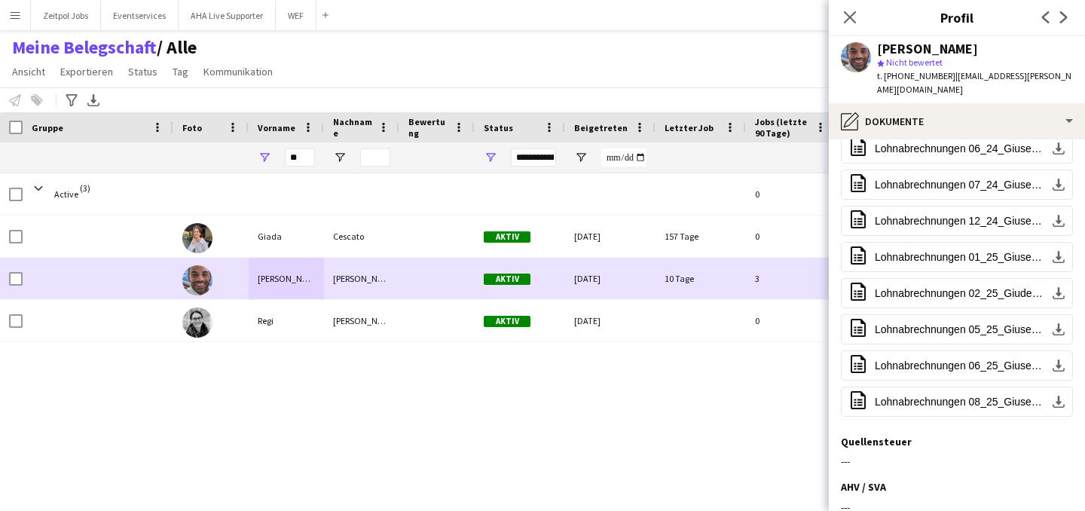
scroll to position [152, 0]
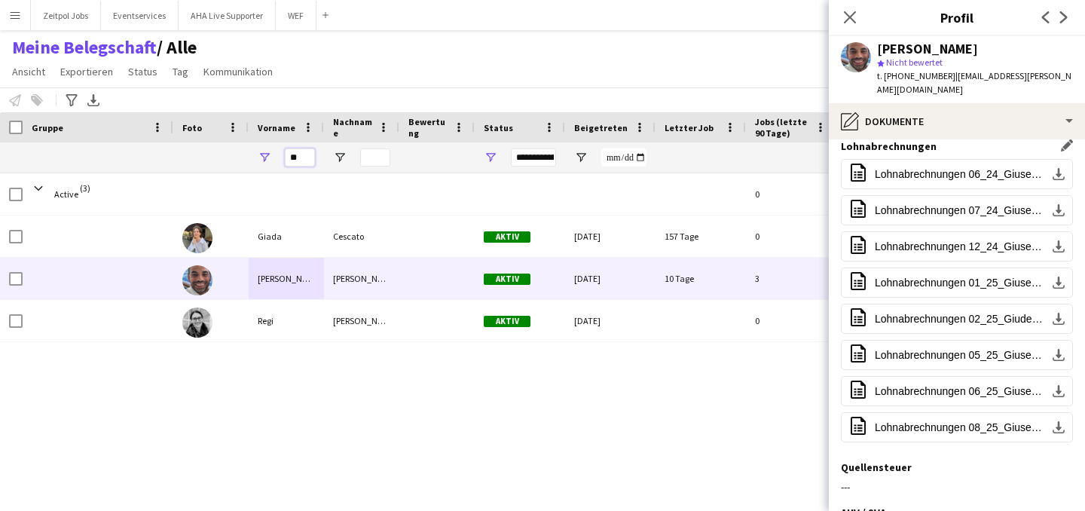
click at [301, 157] on input "**" at bounding box center [300, 157] width 30 height 18
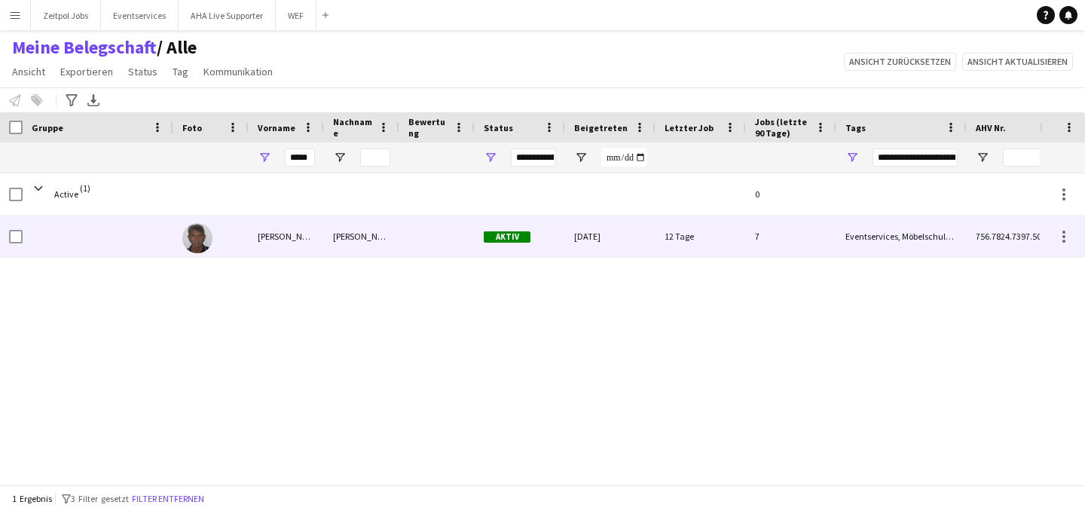
click at [267, 238] on div "[PERSON_NAME]" at bounding box center [286, 235] width 75 height 41
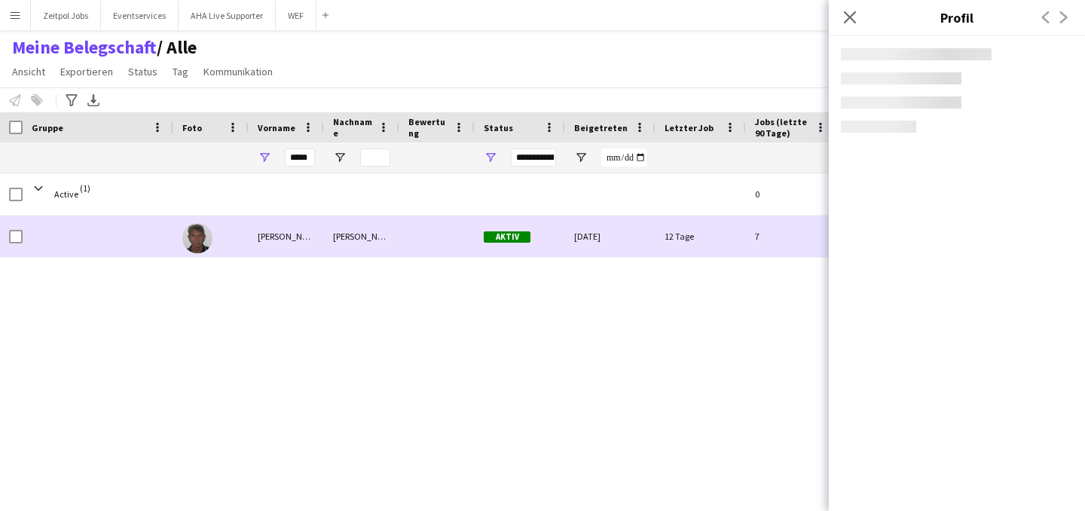
click at [267, 238] on div "[PERSON_NAME]" at bounding box center [286, 235] width 75 height 41
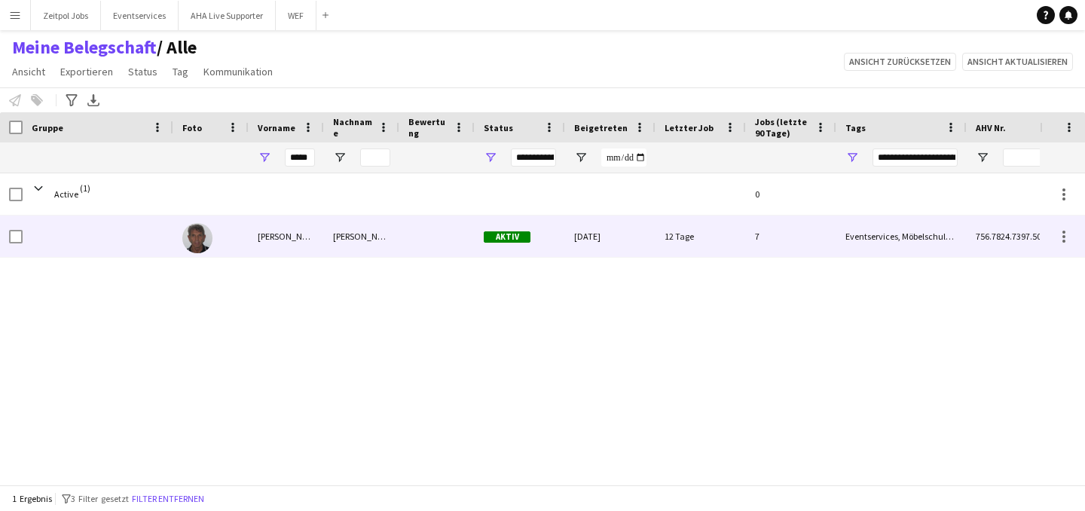
click at [265, 237] on div "[PERSON_NAME]" at bounding box center [286, 235] width 75 height 41
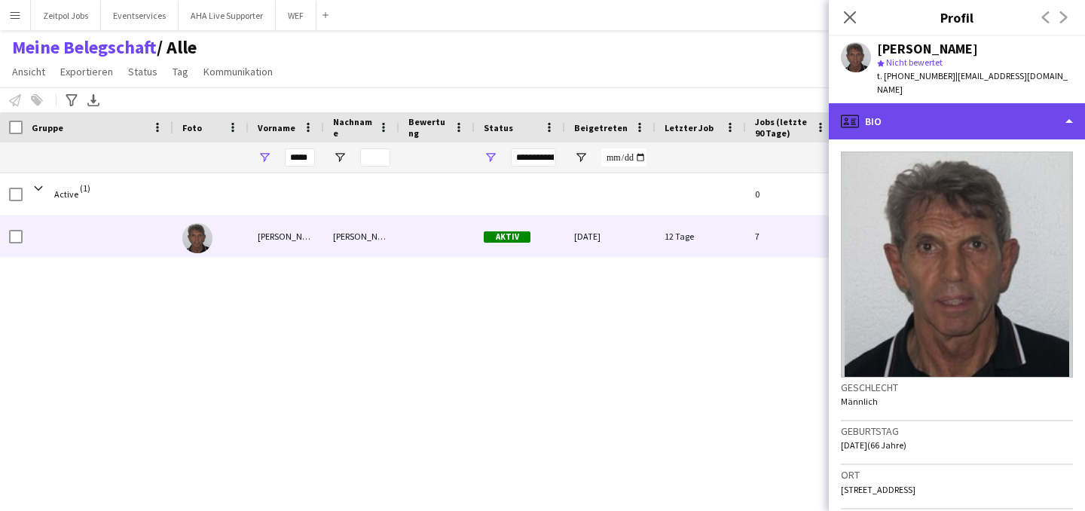
click at [1070, 108] on div "profile Bio" at bounding box center [957, 121] width 256 height 36
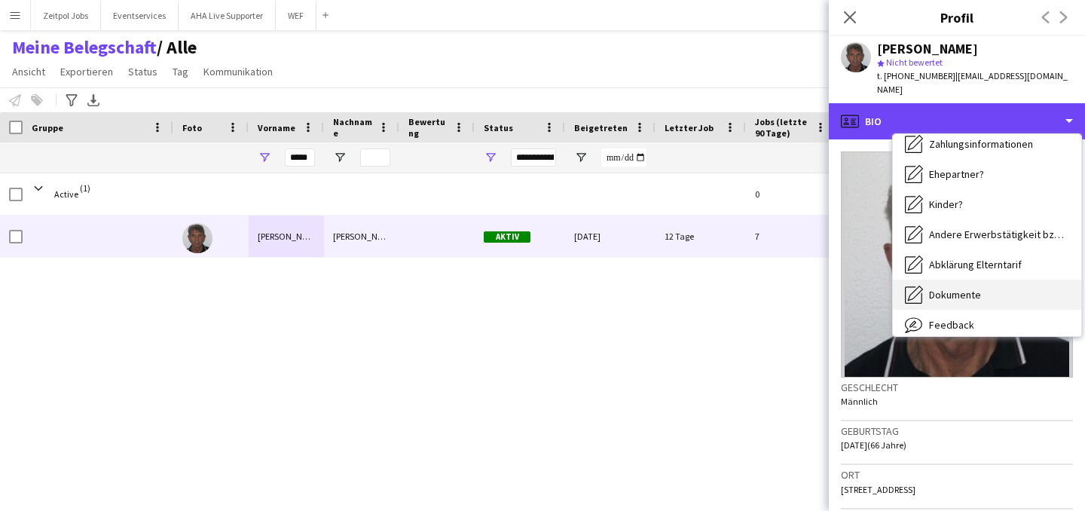
scroll to position [196, 0]
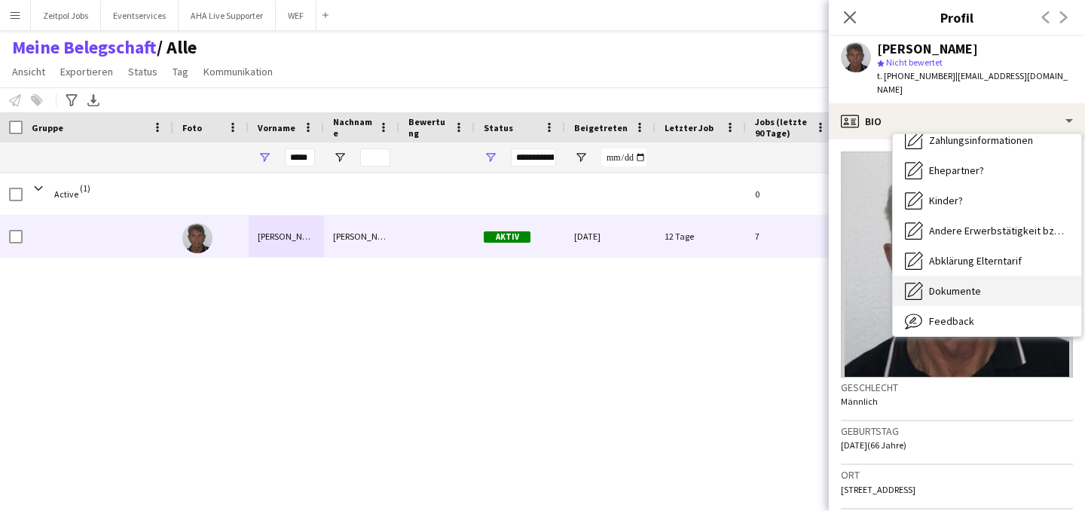
click at [963, 276] on div "Dokumente Dokumente" at bounding box center [987, 291] width 188 height 30
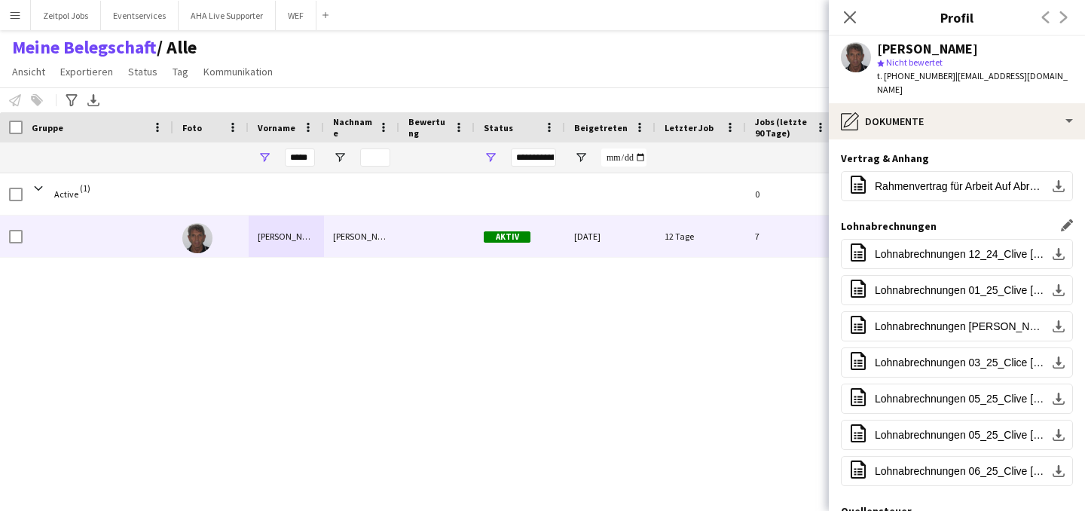
click at [1061, 219] on app-icon "Dieses Feld bearbeiten" at bounding box center [1067, 225] width 12 height 12
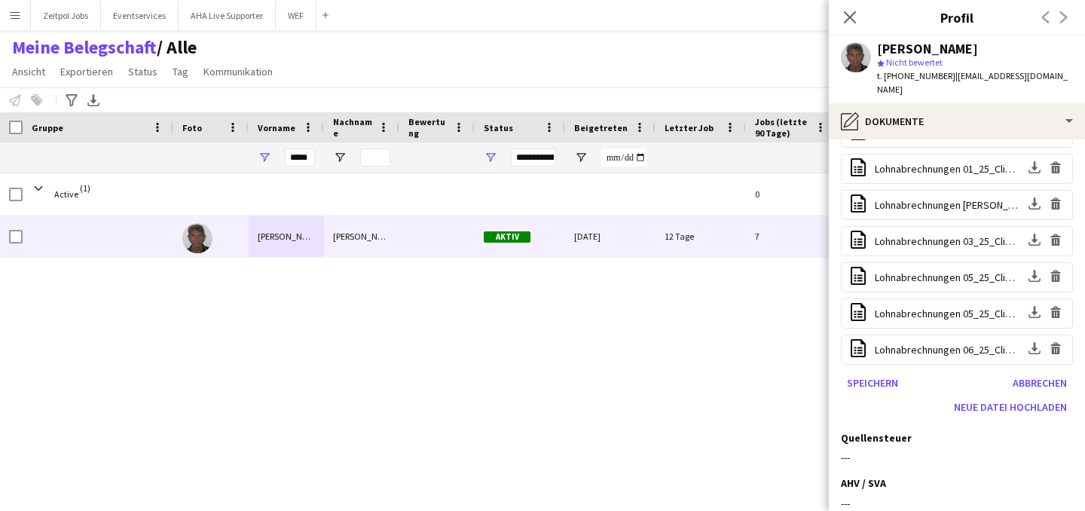
scroll to position [130, 0]
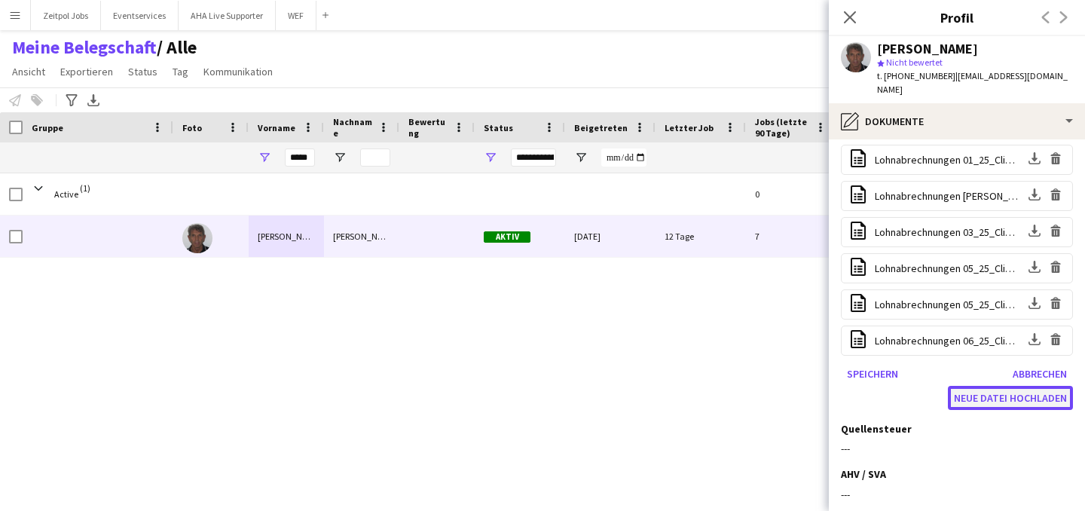
click at [973, 386] on button "Neue Datei hochladen" at bounding box center [1010, 398] width 125 height 24
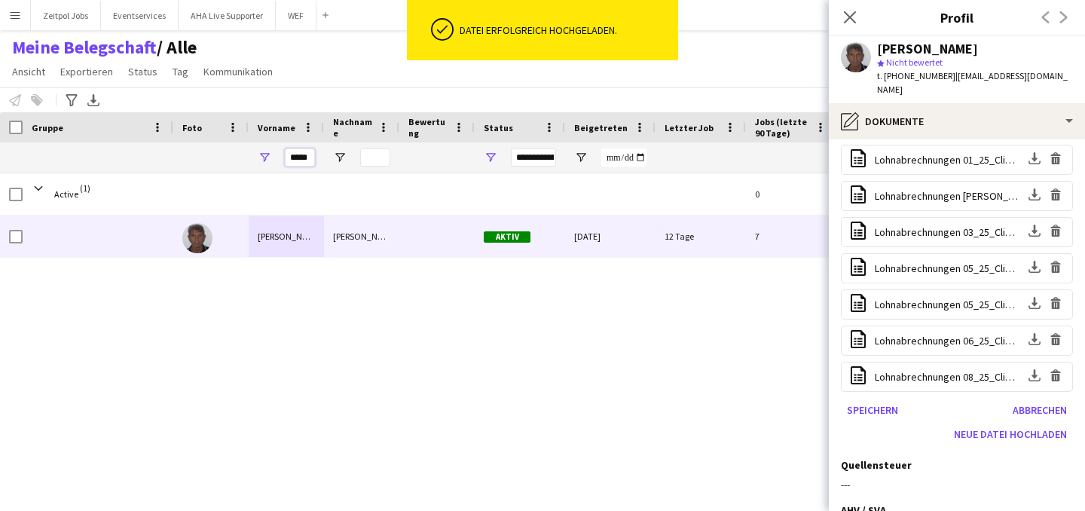
click at [310, 160] on input "*****" at bounding box center [300, 157] width 30 height 18
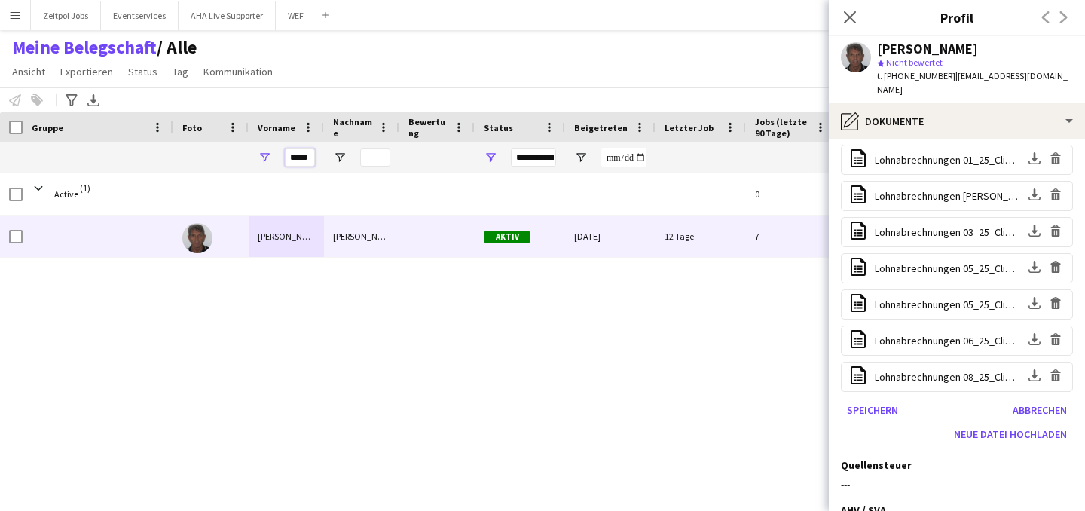
click at [310, 159] on input "*****" at bounding box center [300, 157] width 30 height 18
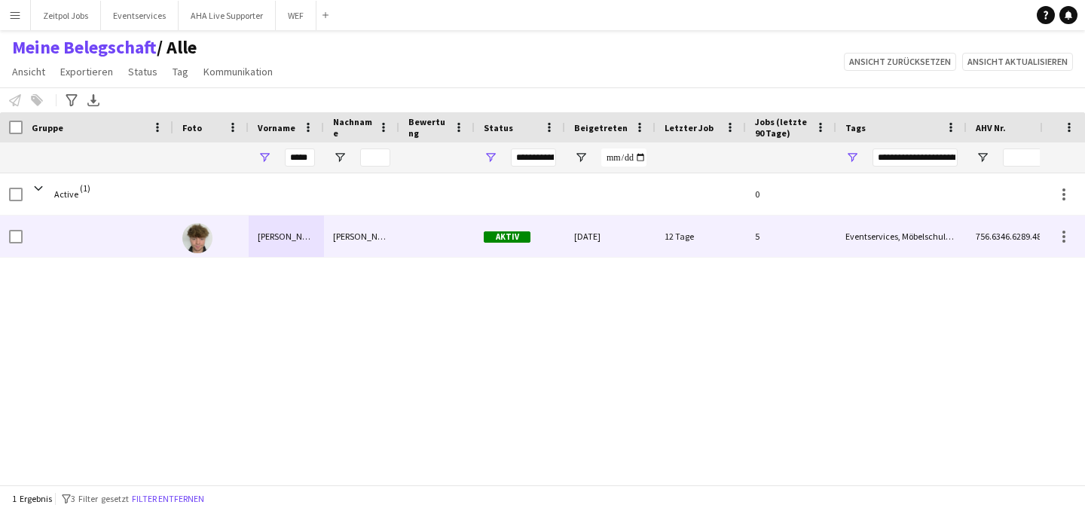
click at [265, 229] on div "[PERSON_NAME]" at bounding box center [286, 235] width 75 height 41
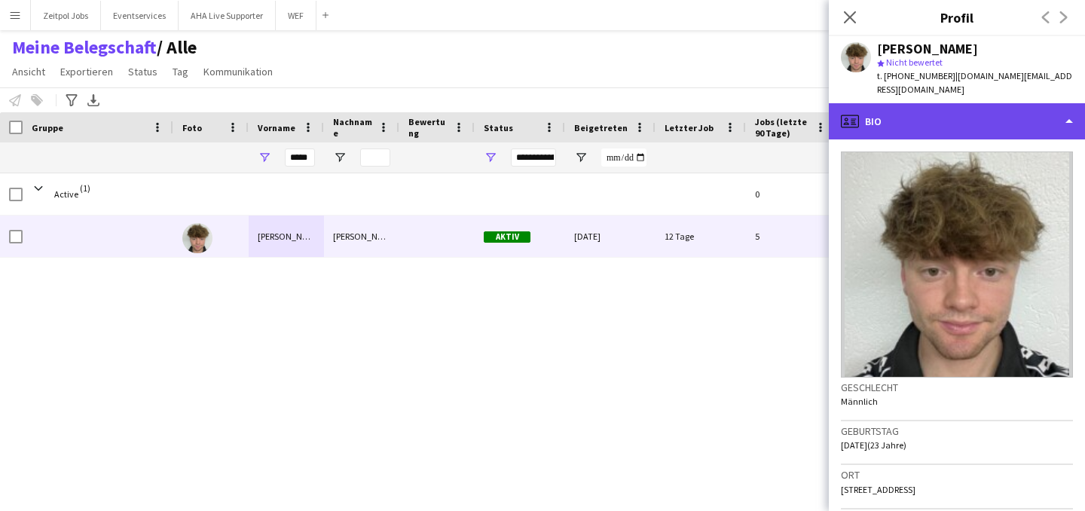
click at [1070, 105] on div "profile Bio" at bounding box center [957, 121] width 256 height 36
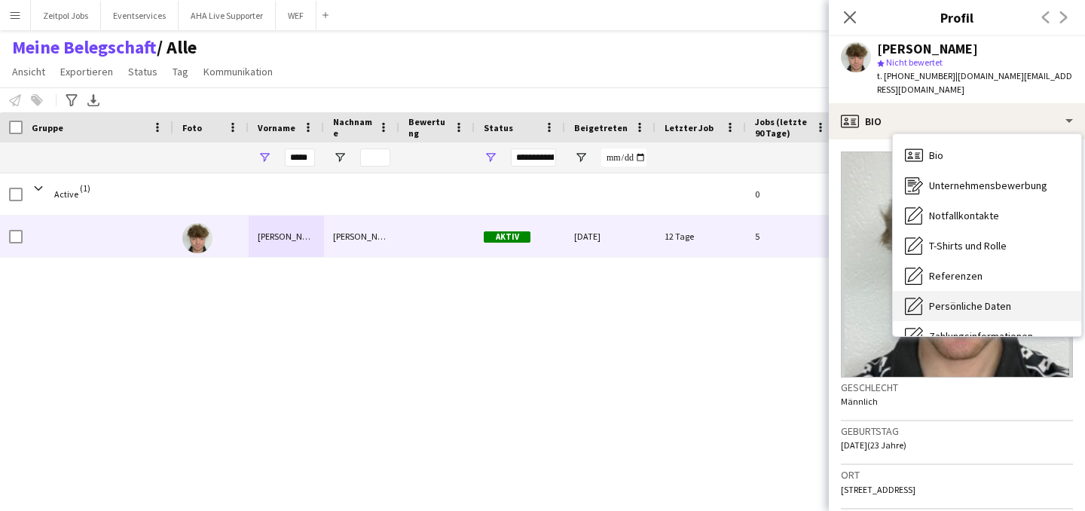
click at [964, 299] on span "Persönliche Daten" at bounding box center [970, 306] width 82 height 14
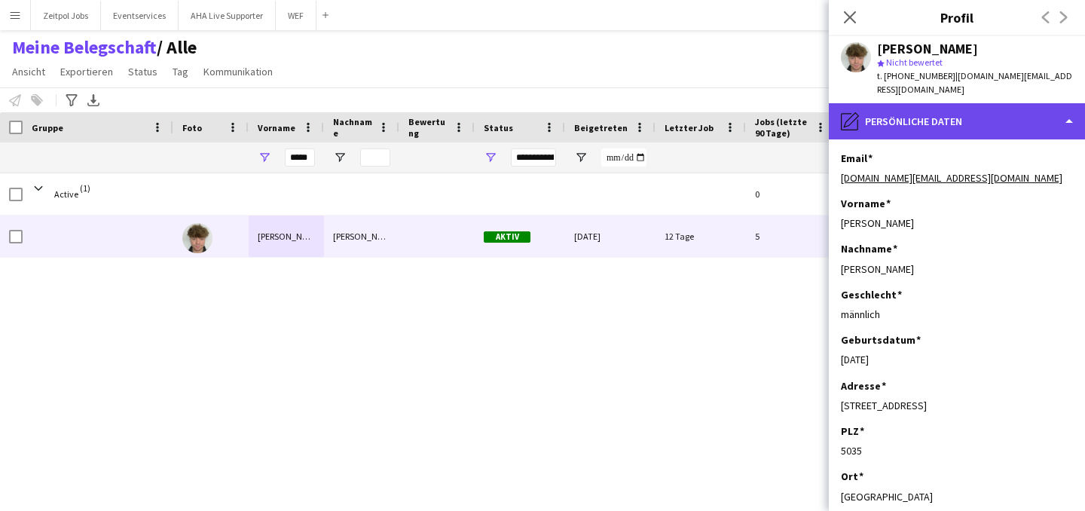
click at [1017, 103] on div "pencil4 Persönliche Daten" at bounding box center [957, 121] width 256 height 36
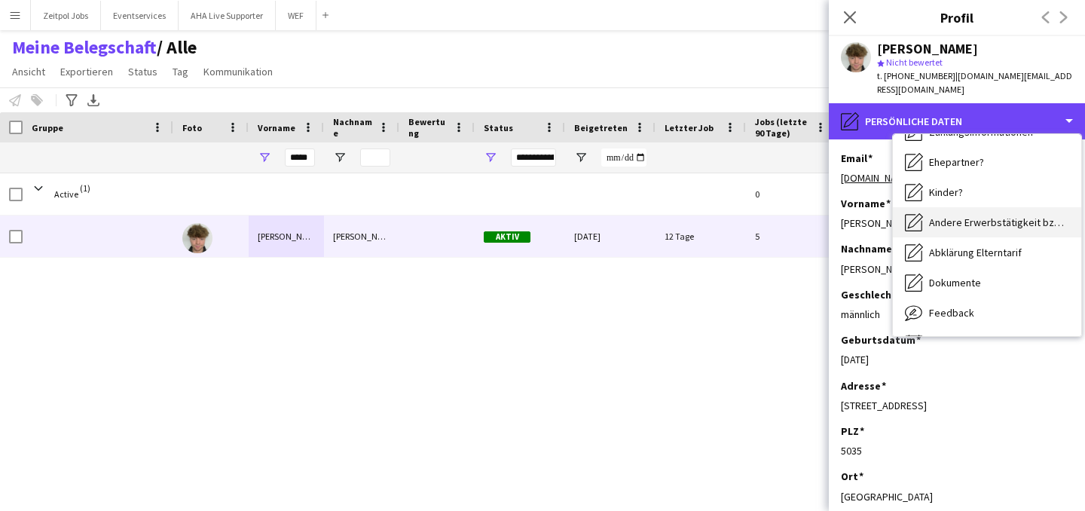
scroll to position [232, 0]
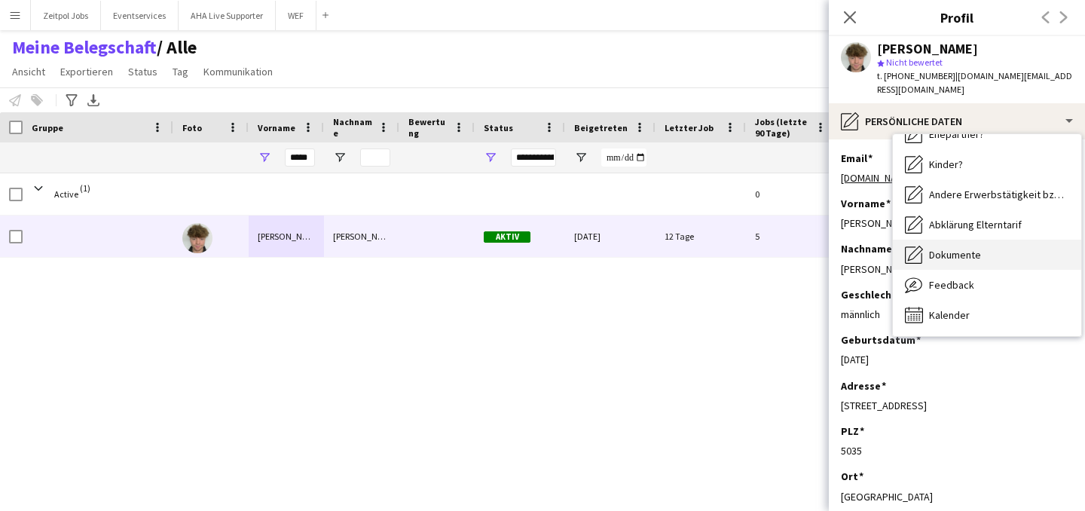
click at [963, 248] on span "Dokumente" at bounding box center [955, 255] width 52 height 14
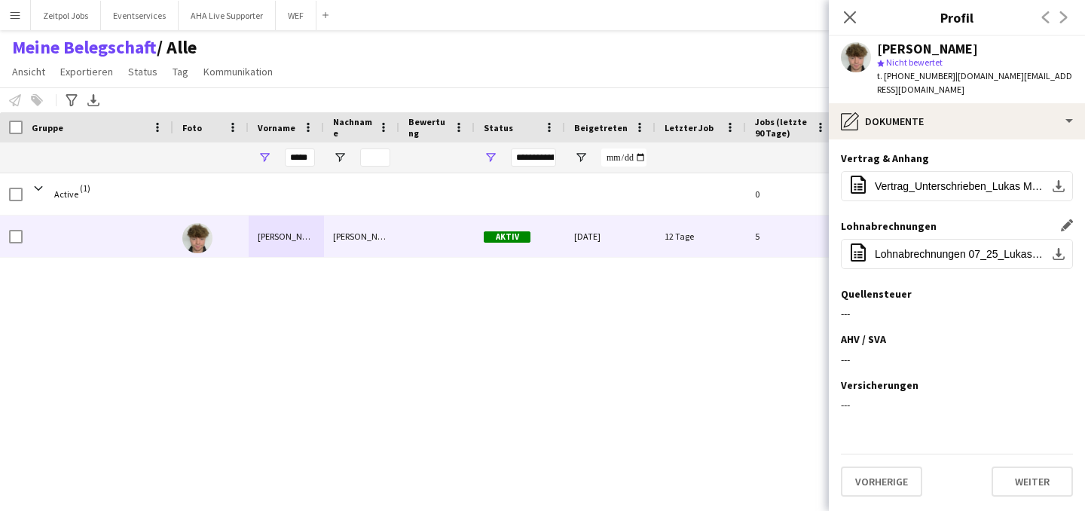
click at [1063, 219] on app-icon "Dieses Feld bearbeiten" at bounding box center [1067, 225] width 12 height 12
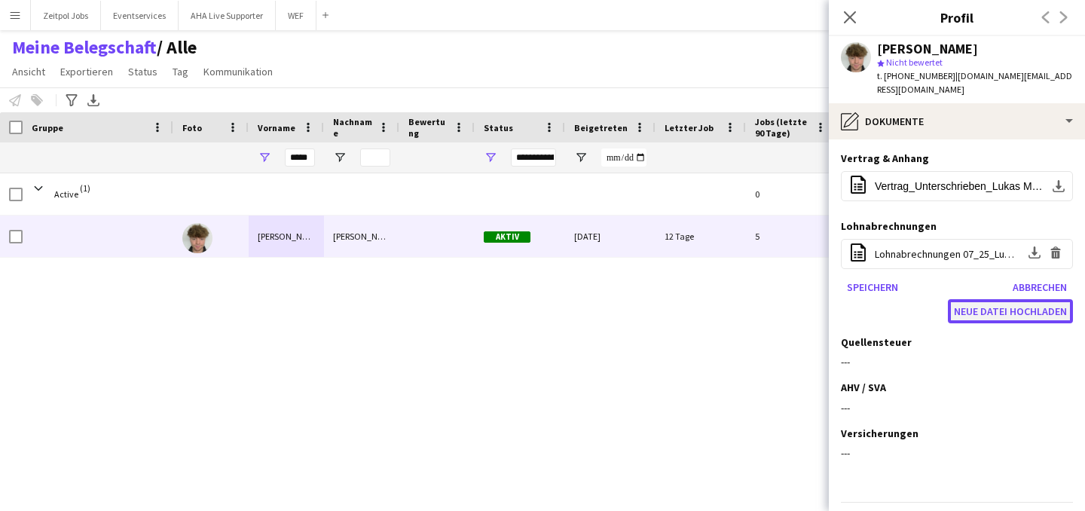
click at [1021, 299] on button "Neue Datei hochladen" at bounding box center [1010, 311] width 125 height 24
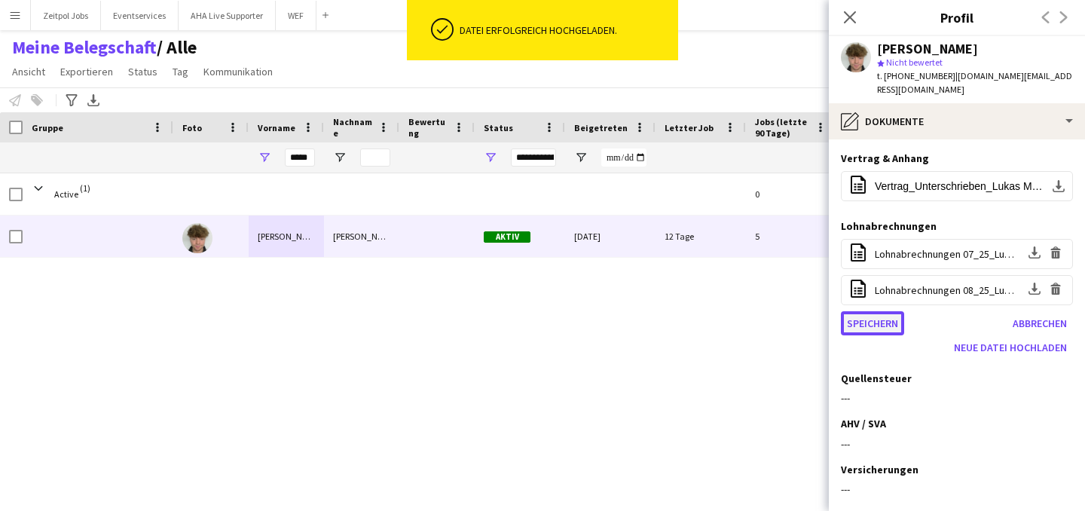
click at [858, 314] on button "Speichern" at bounding box center [872, 323] width 63 height 24
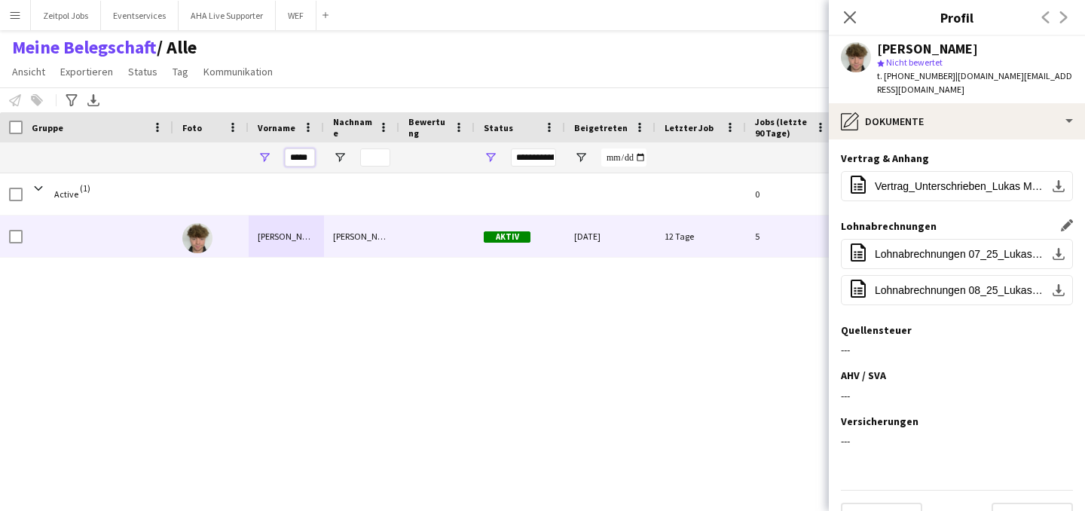
click at [310, 155] on input "*****" at bounding box center [300, 157] width 30 height 18
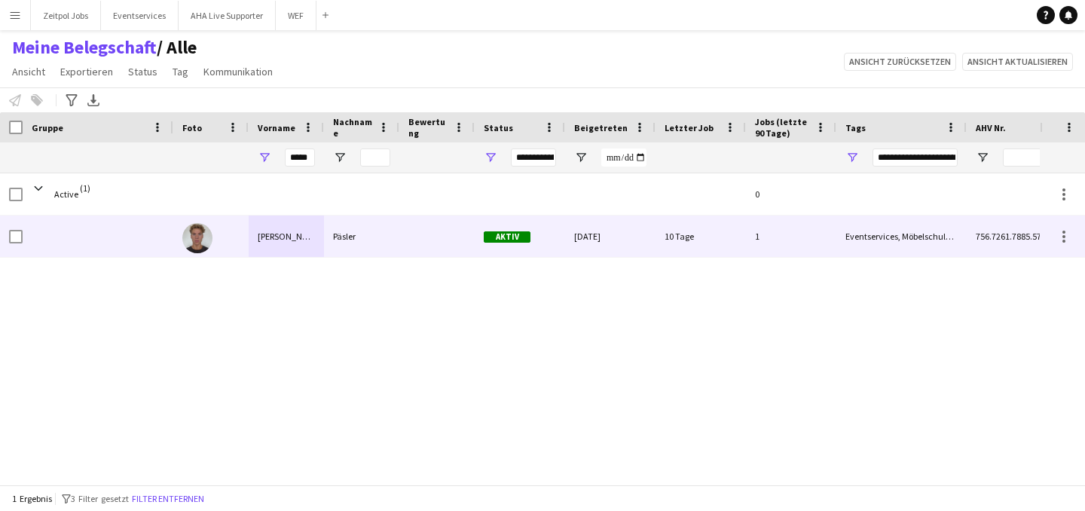
click at [310, 240] on div "[PERSON_NAME]" at bounding box center [286, 235] width 75 height 41
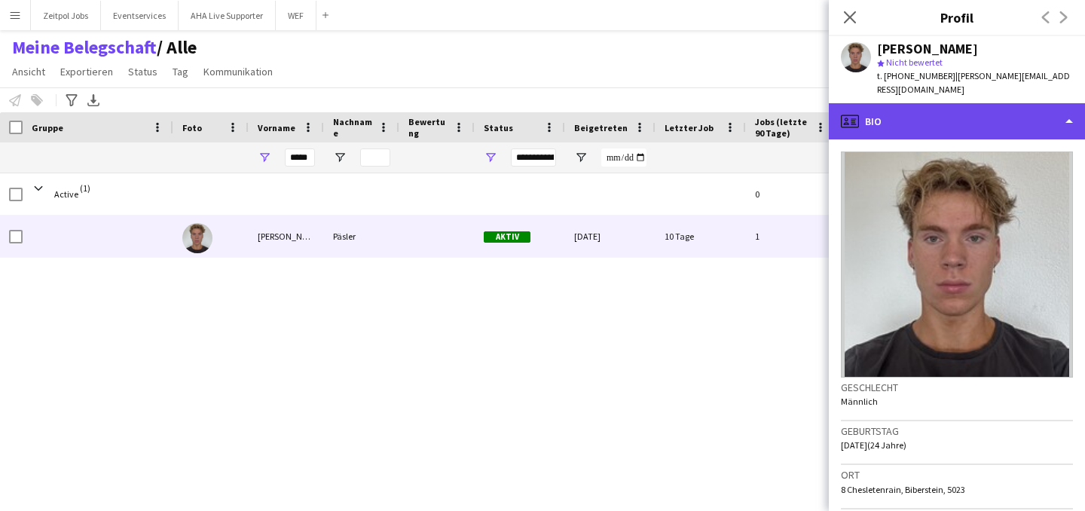
click at [1069, 113] on div "profile Bio" at bounding box center [957, 121] width 256 height 36
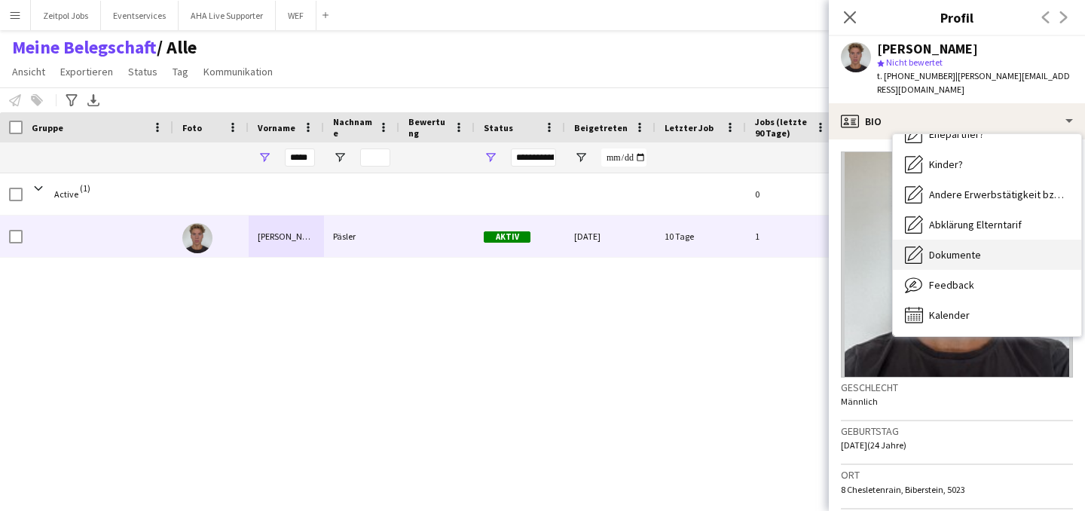
click at [965, 248] on span "Dokumente" at bounding box center [955, 255] width 52 height 14
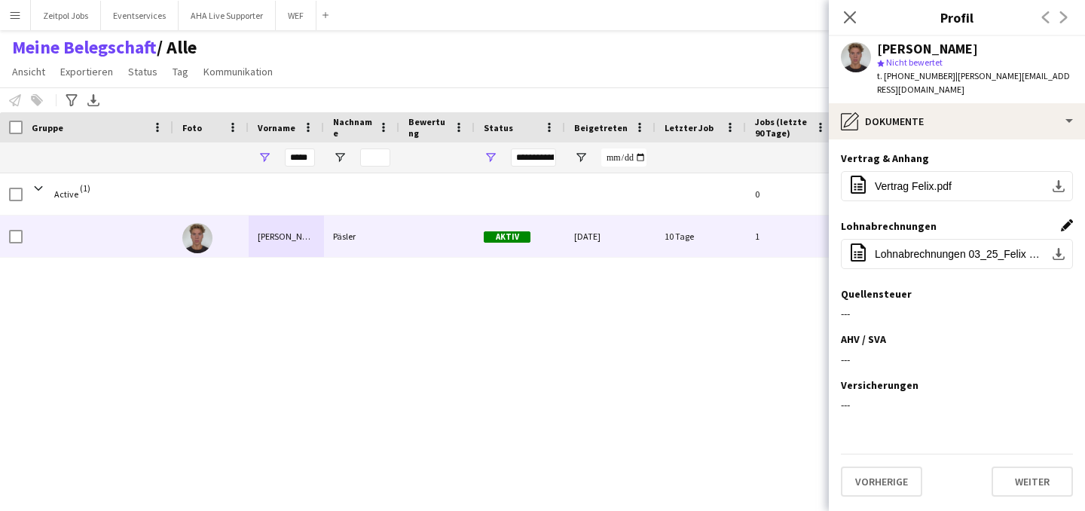
click at [1064, 219] on app-icon "Dieses Feld bearbeiten" at bounding box center [1067, 225] width 12 height 12
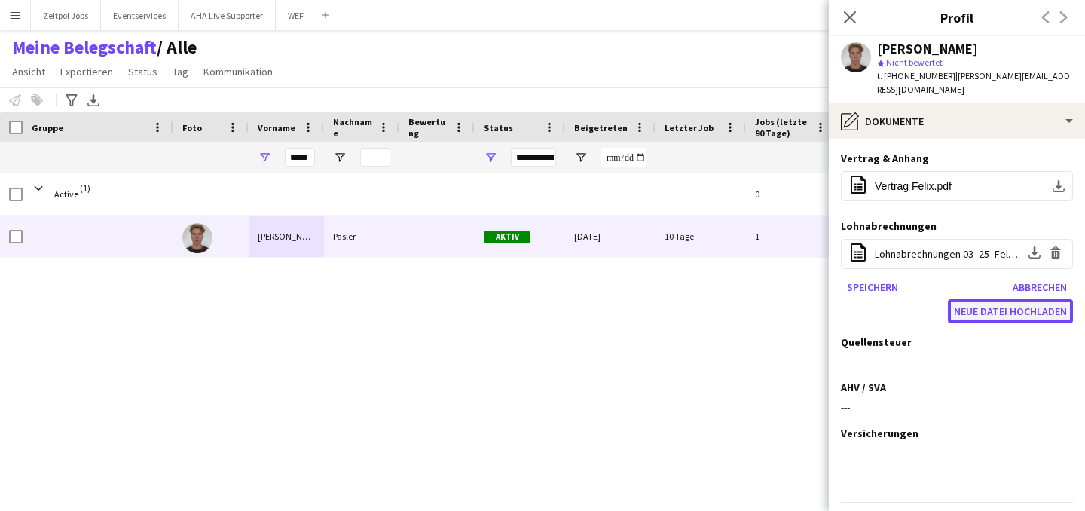
click at [987, 303] on button "Neue Datei hochladen" at bounding box center [1010, 311] width 125 height 24
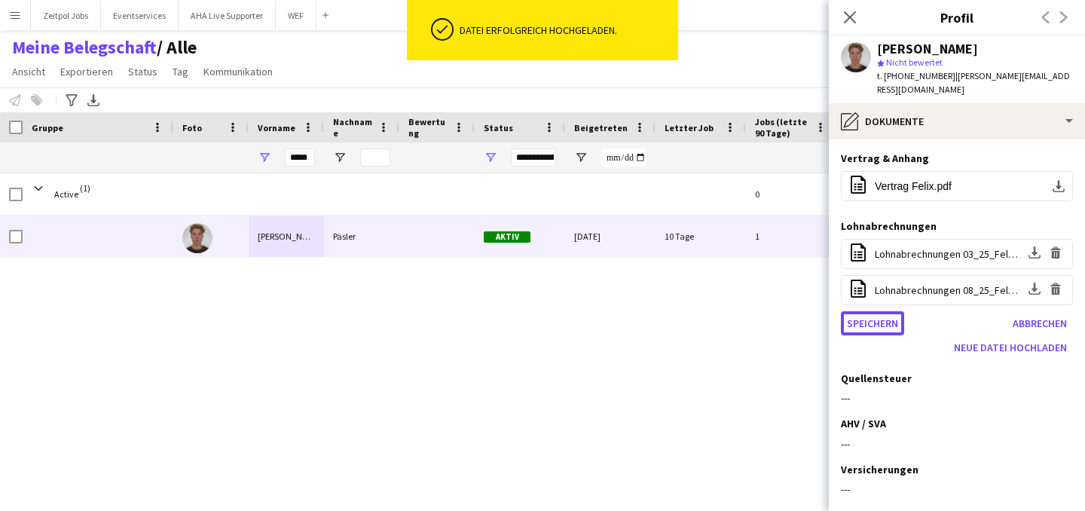
click at [888, 311] on button "Speichern" at bounding box center [872, 323] width 63 height 24
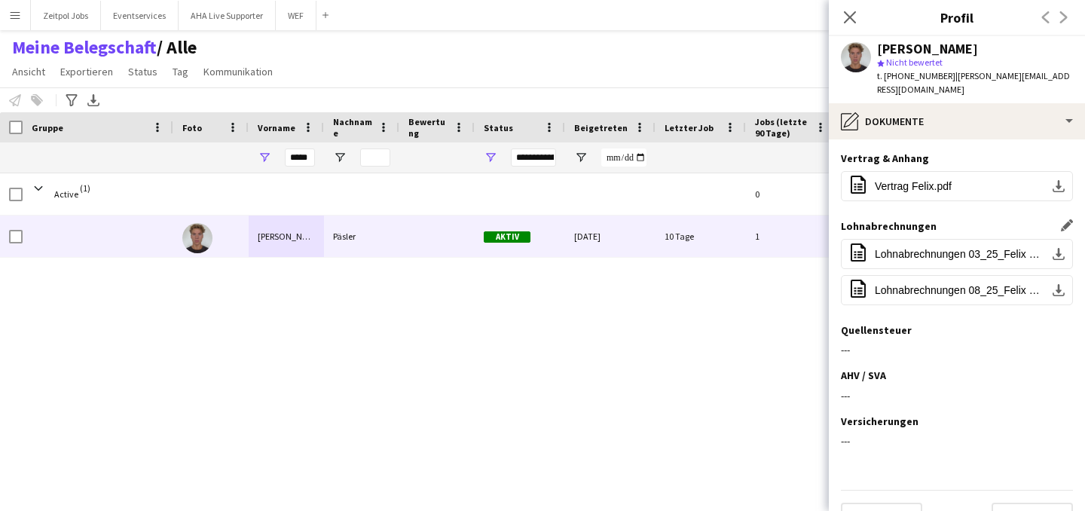
click at [318, 159] on div "*****" at bounding box center [286, 157] width 75 height 30
click at [307, 159] on input "*****" at bounding box center [300, 157] width 30 height 18
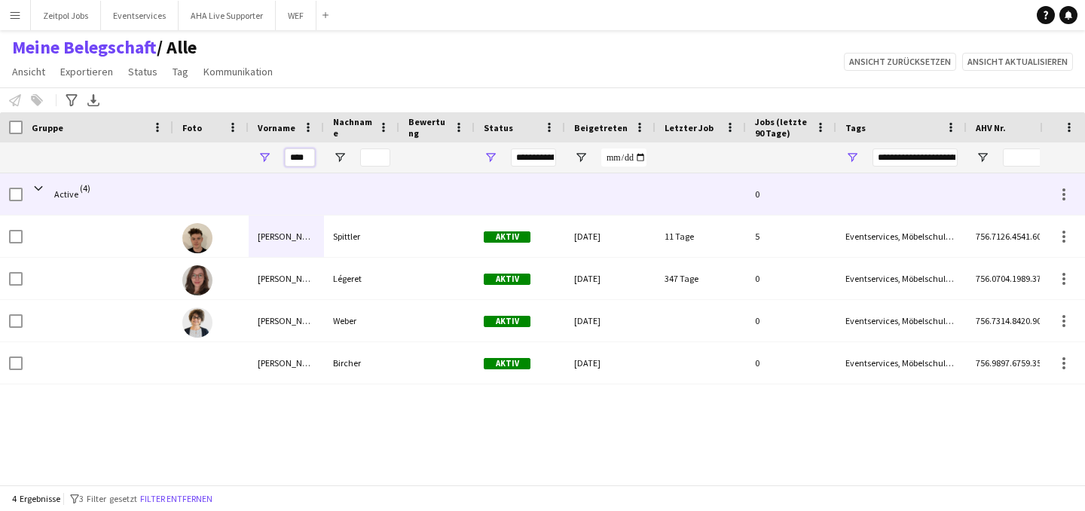
type input "****"
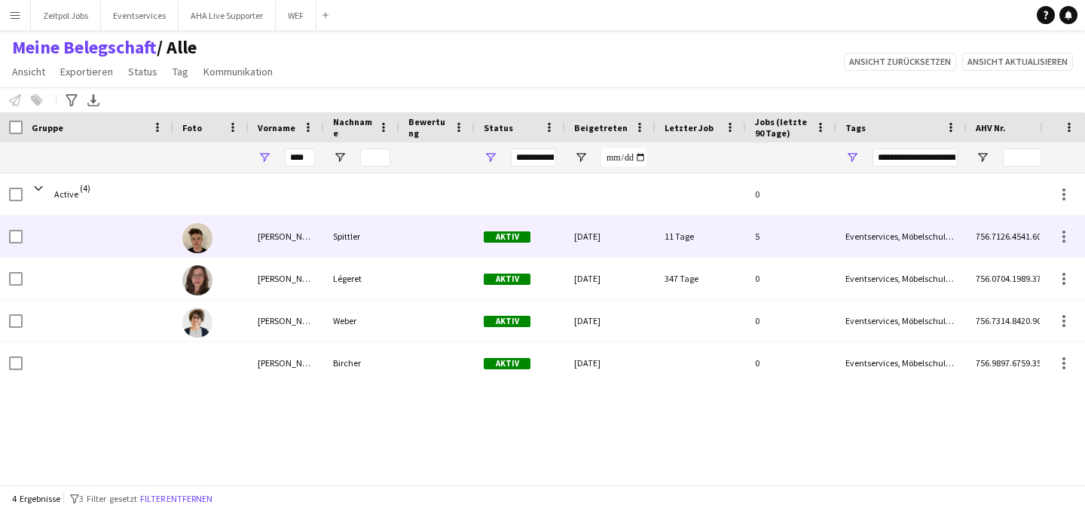
click at [259, 239] on div "[PERSON_NAME]" at bounding box center [286, 235] width 75 height 41
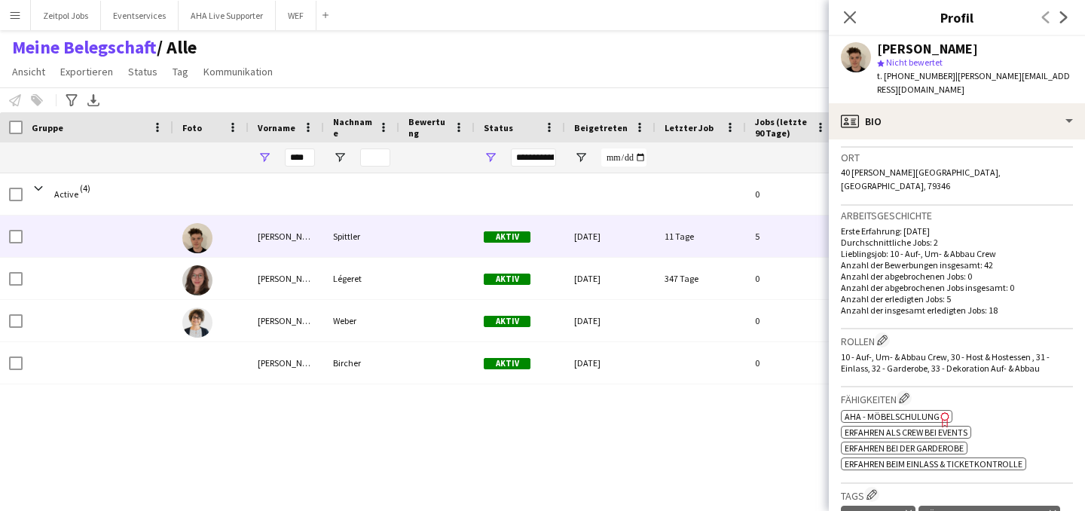
scroll to position [0, 0]
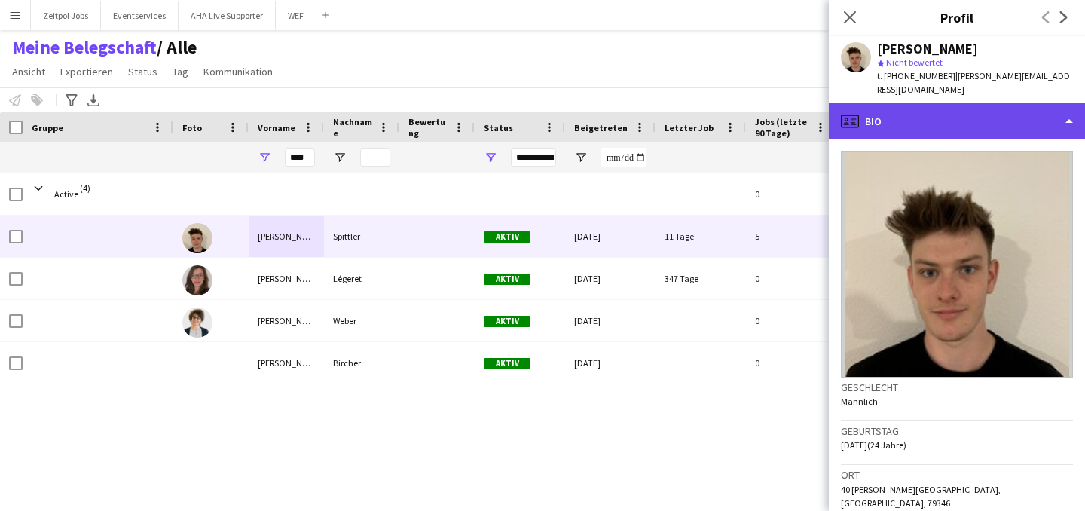
click at [1014, 120] on div "profile Bio" at bounding box center [957, 121] width 256 height 36
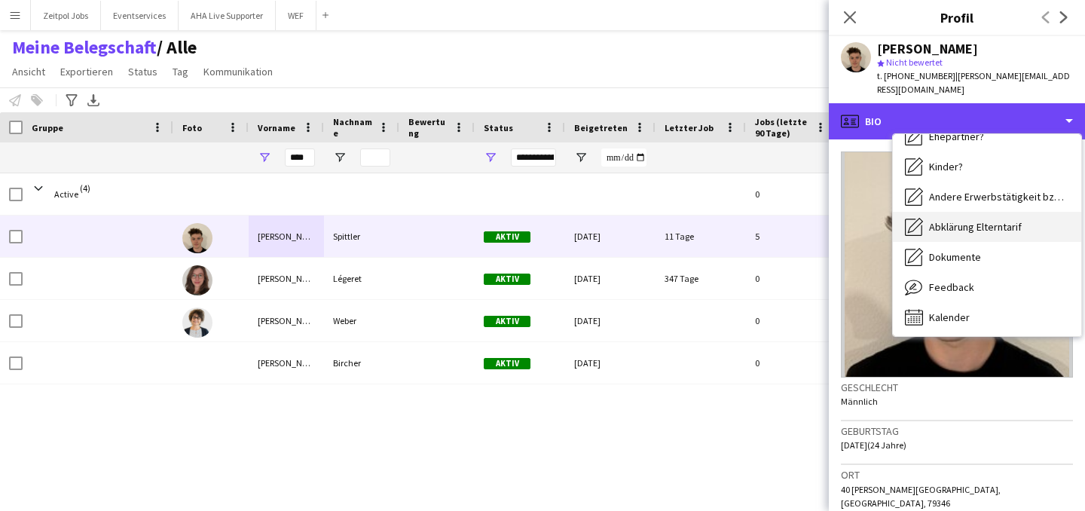
scroll to position [232, 0]
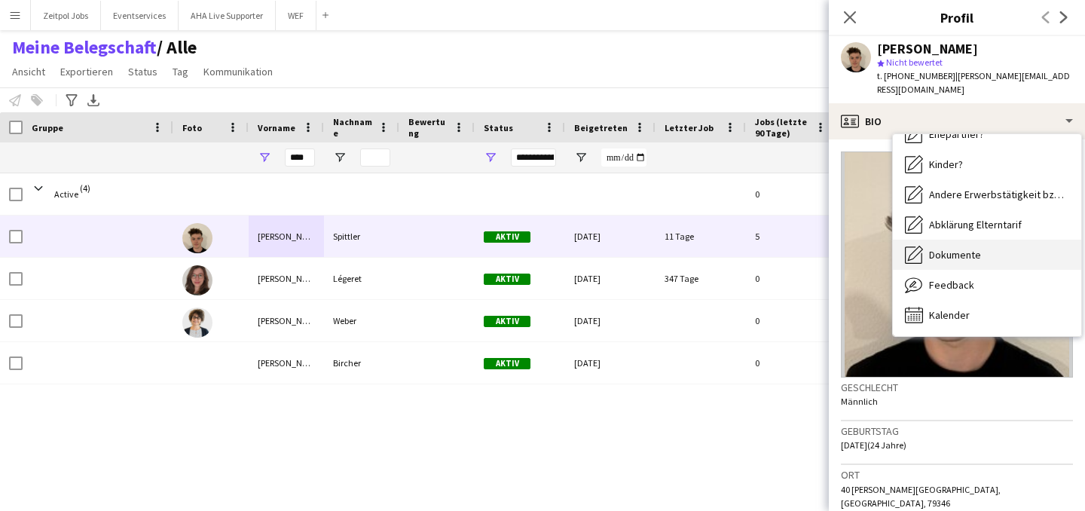
click at [996, 240] on div "Dokumente Dokumente" at bounding box center [987, 255] width 188 height 30
